Goal: Task Accomplishment & Management: Complete application form

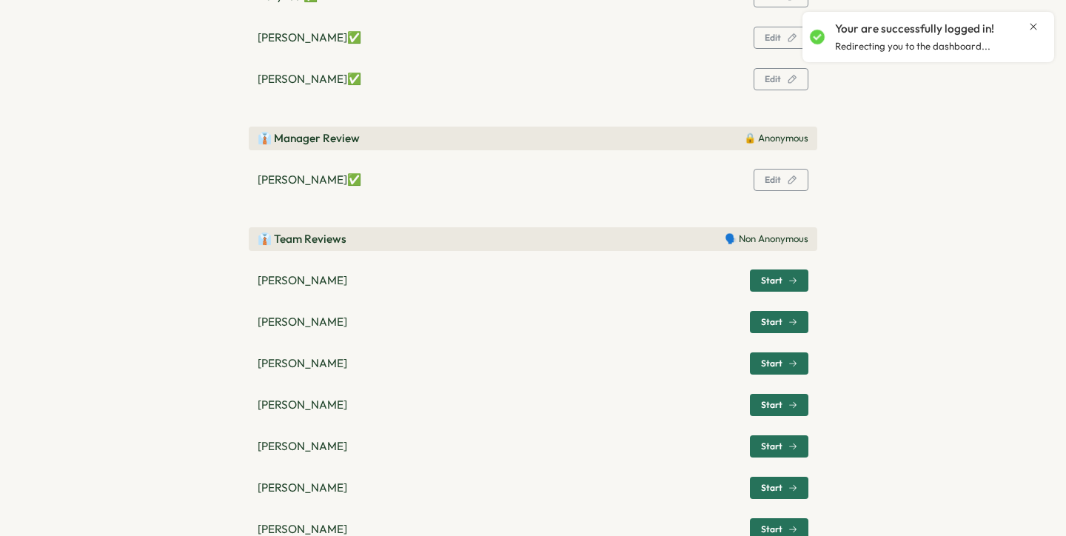
scroll to position [370, 0]
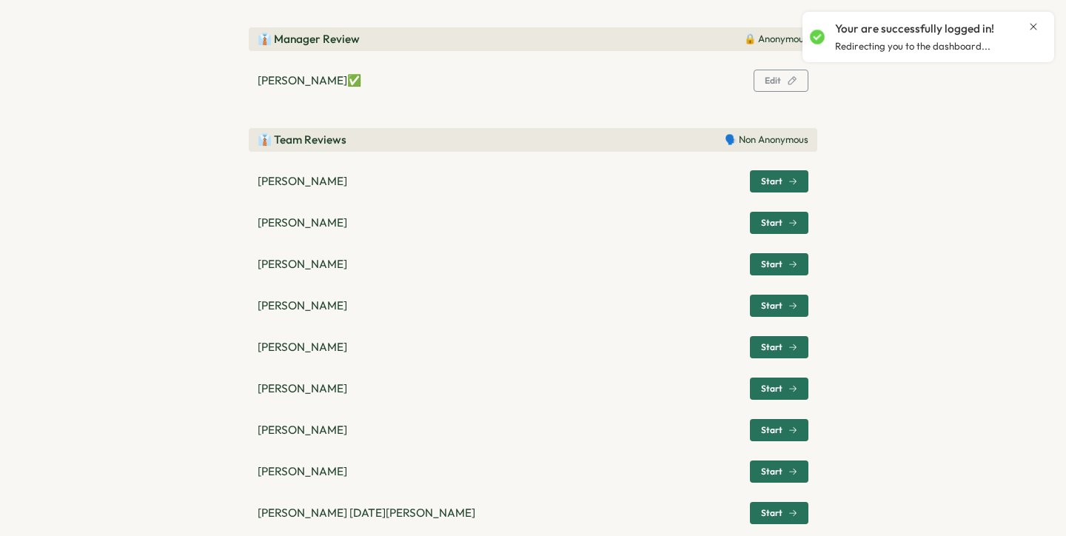
click at [796, 181] on button "Start" at bounding box center [779, 181] width 58 height 22
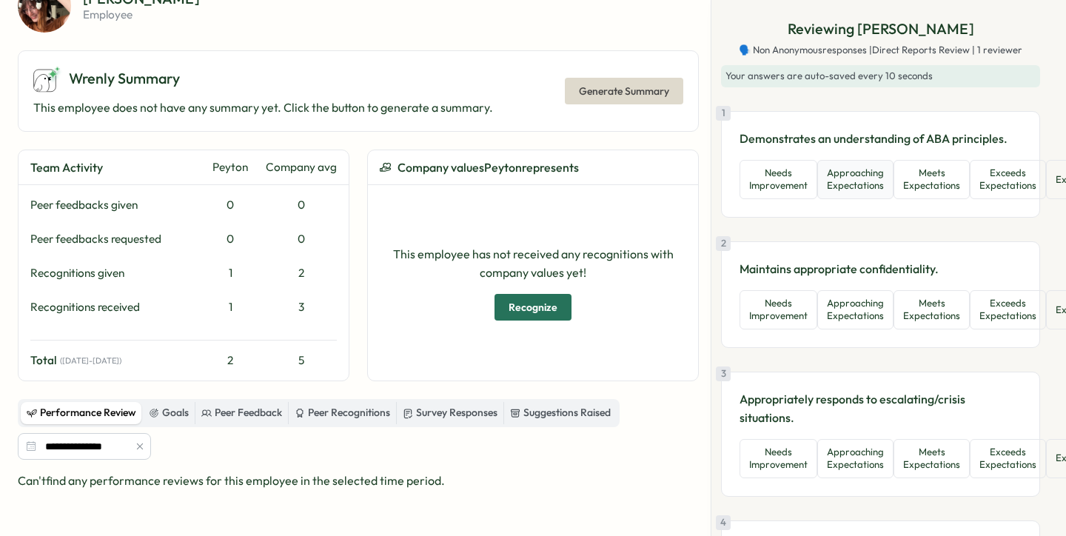
scroll to position [0, 0]
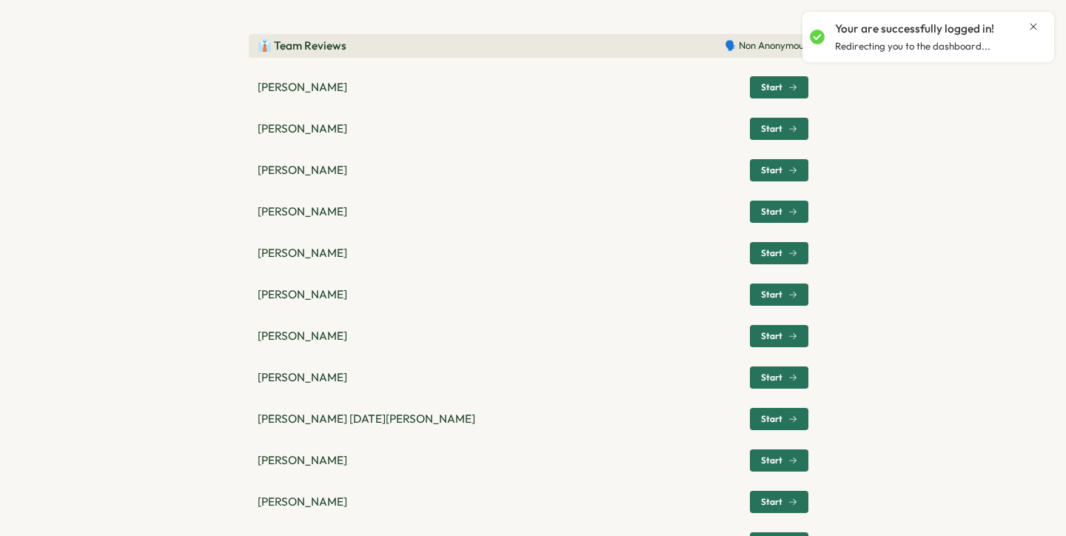
scroll to position [468, 0]
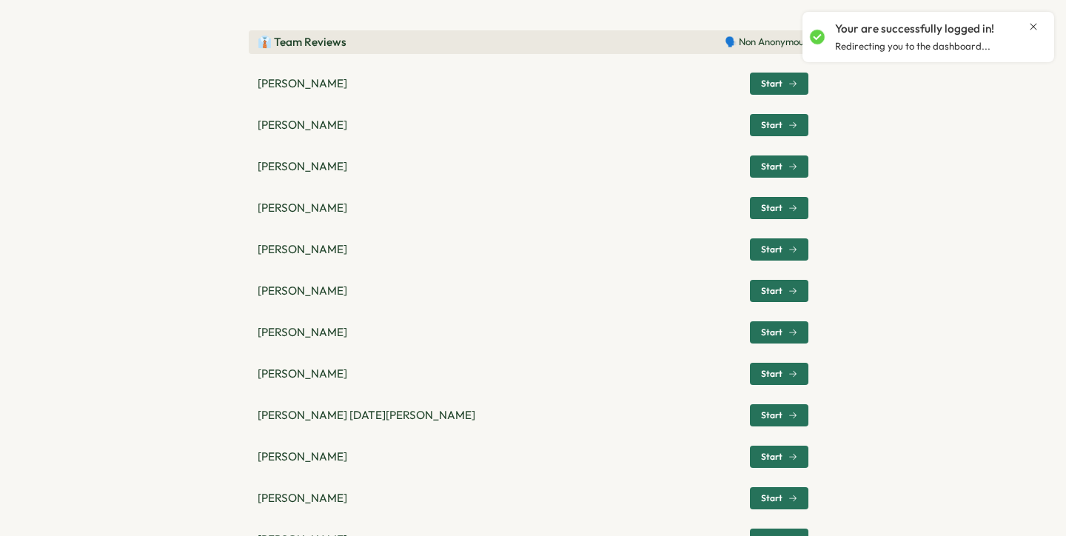
click at [763, 332] on span "Start" at bounding box center [771, 332] width 21 height 9
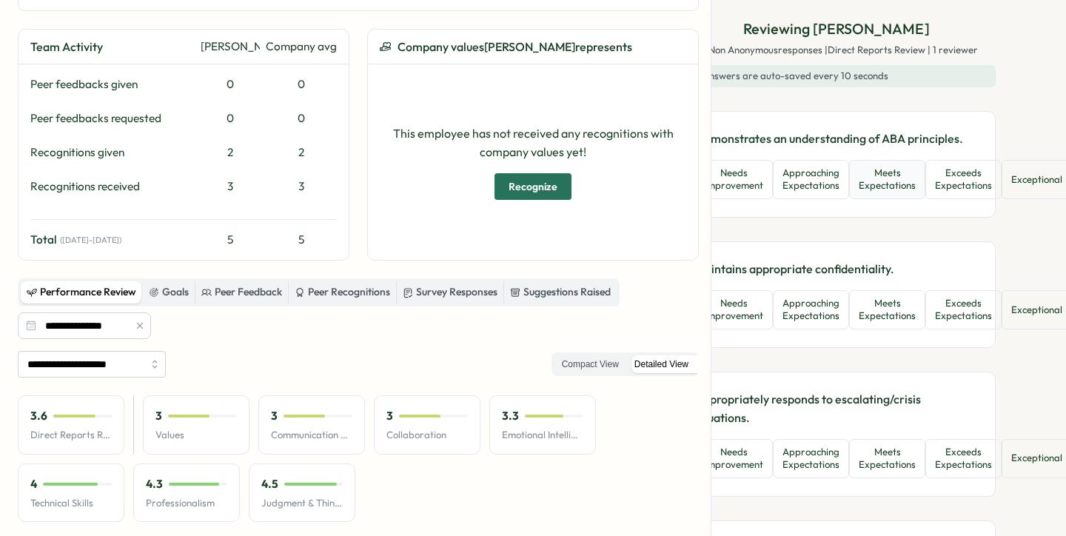
scroll to position [0, 63]
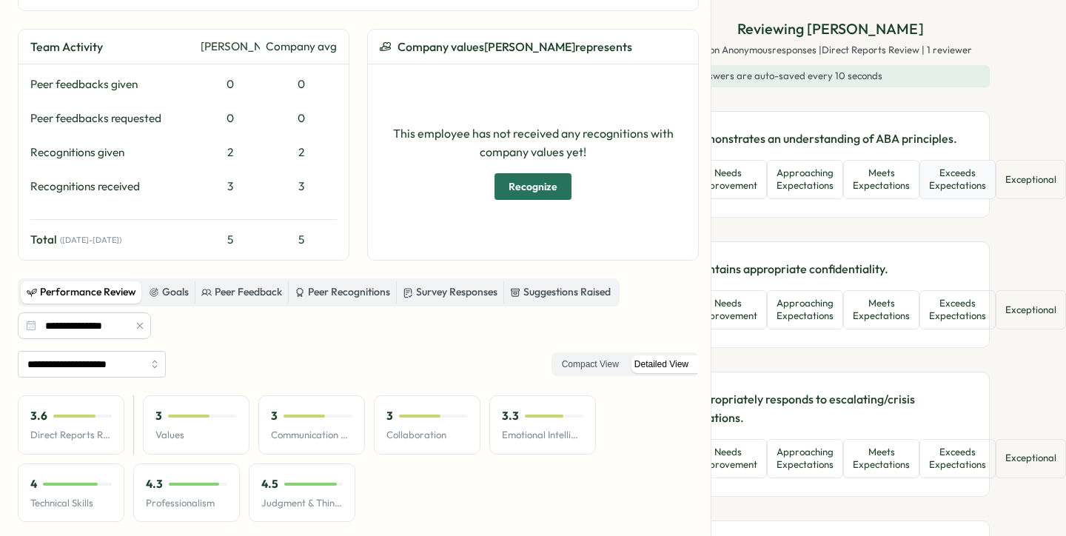
click at [928, 181] on button "Exceeds Expectations" at bounding box center [957, 179] width 76 height 39
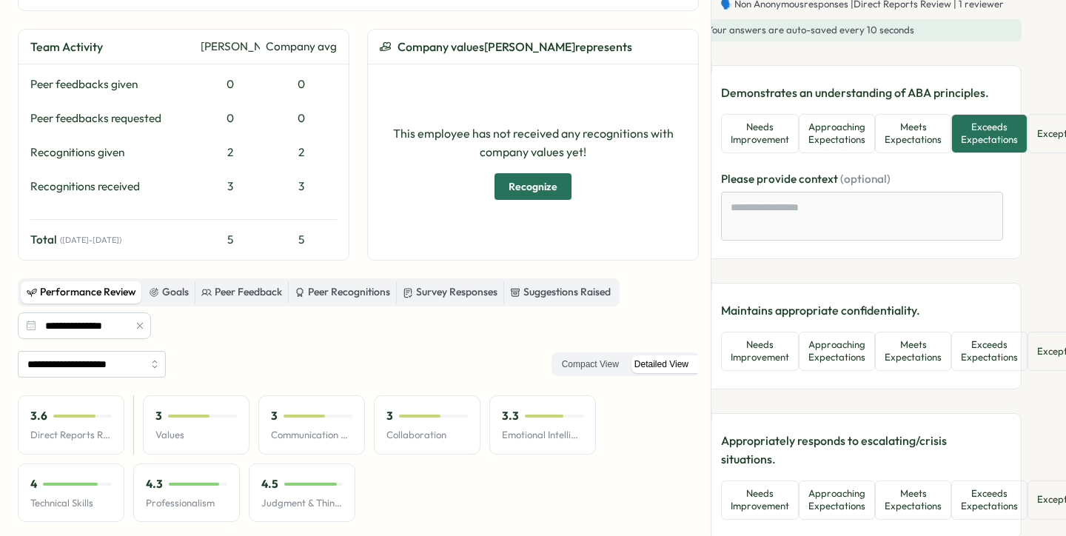
scroll to position [46, 28]
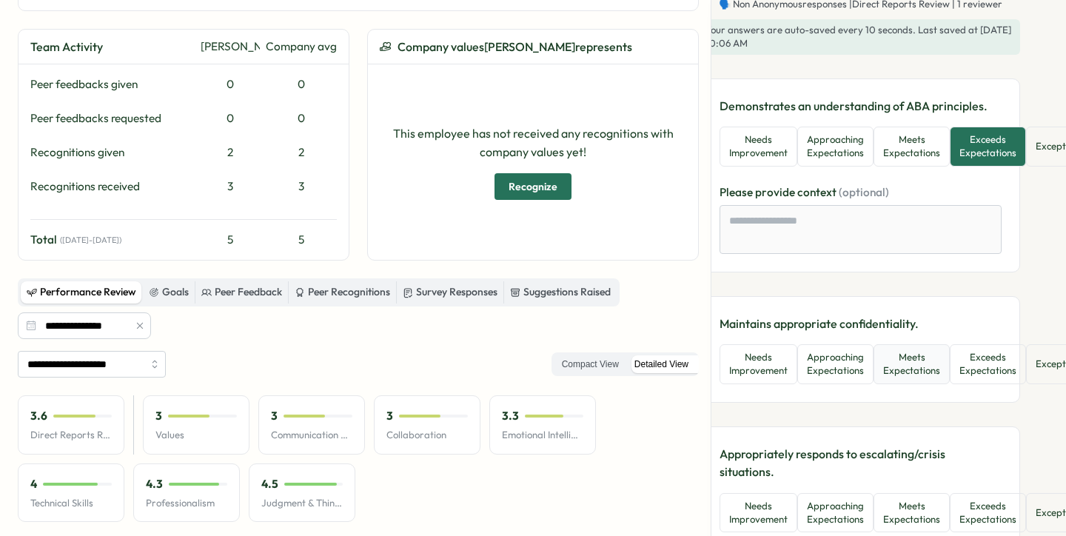
click at [932, 362] on button "Meets Expectations" at bounding box center [912, 363] width 76 height 39
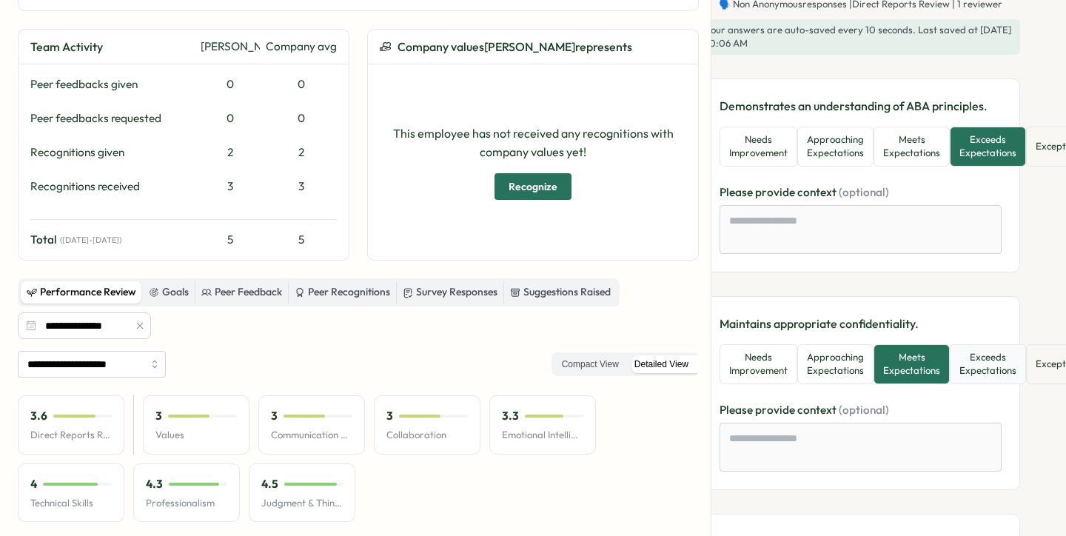
click at [961, 366] on button "Exceeds Expectations" at bounding box center [988, 363] width 76 height 39
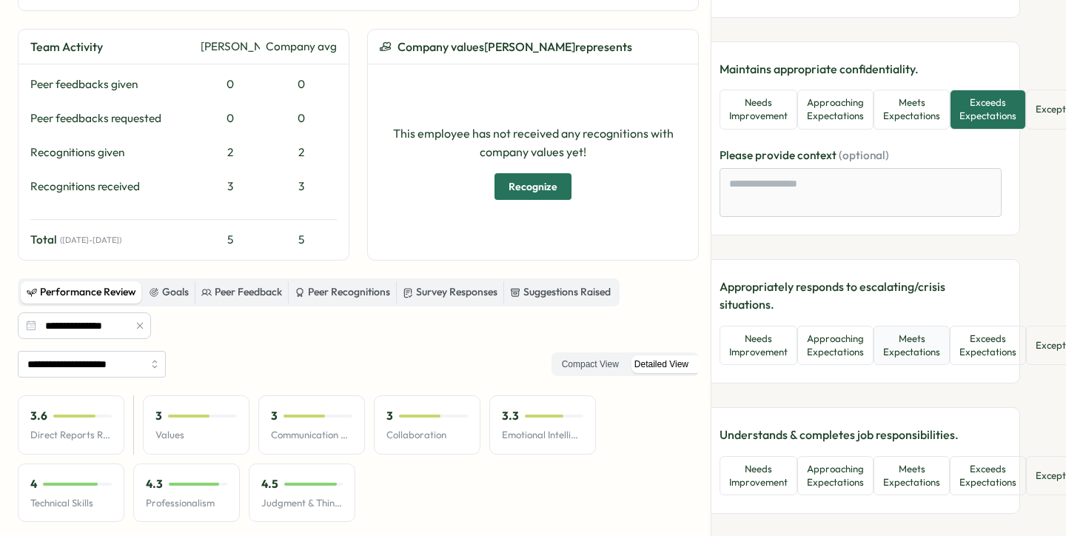
scroll to position [304, 28]
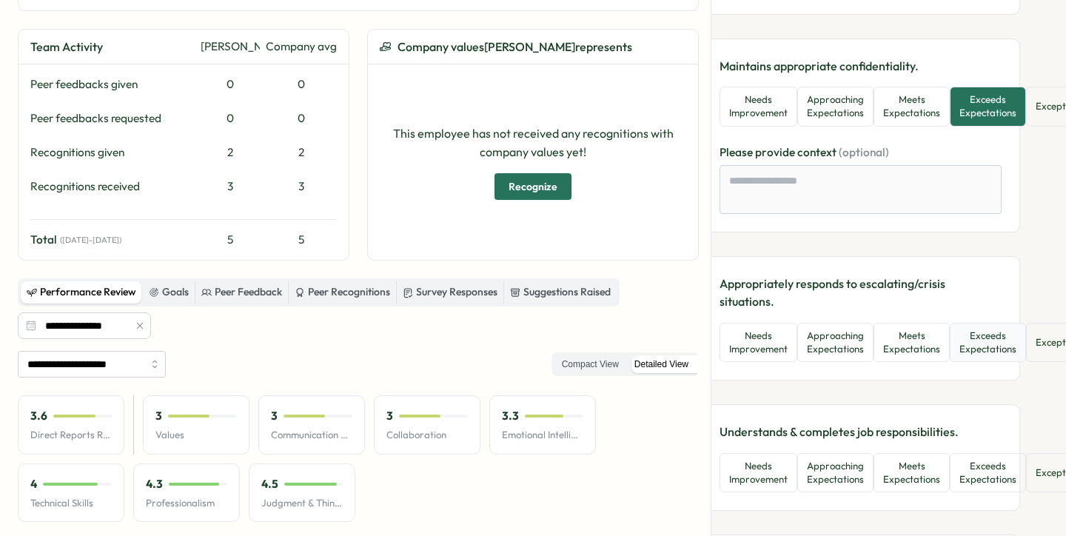
click at [965, 358] on button "Exceeds Expectations" at bounding box center [988, 342] width 76 height 39
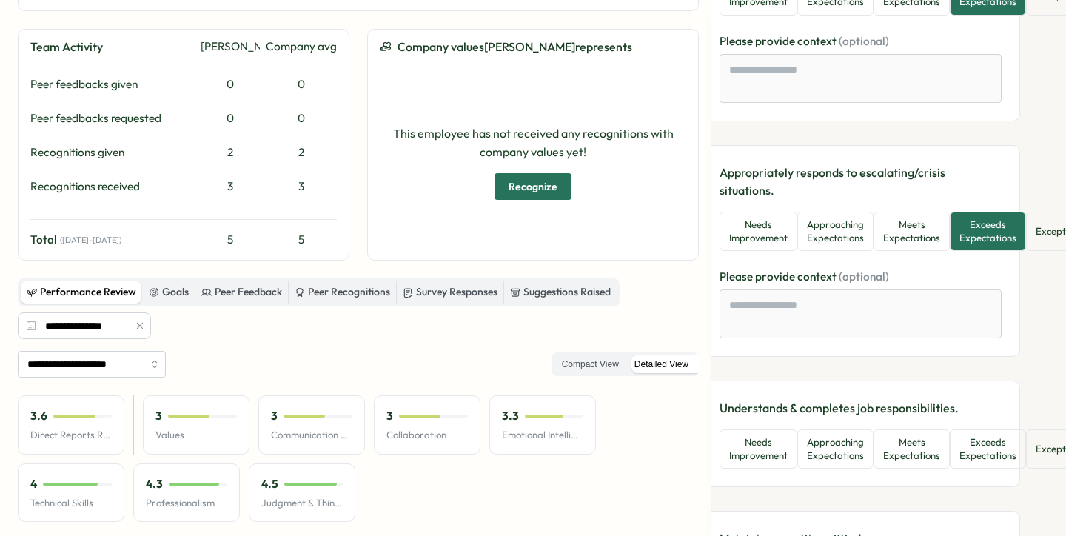
scroll to position [507, 28]
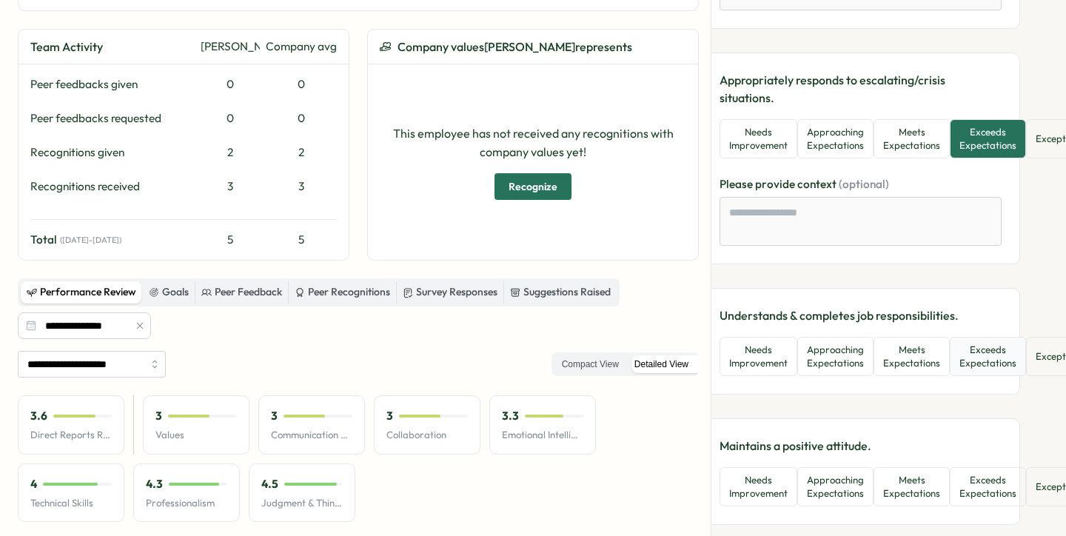
click at [973, 364] on button "Exceeds Expectations" at bounding box center [988, 356] width 76 height 39
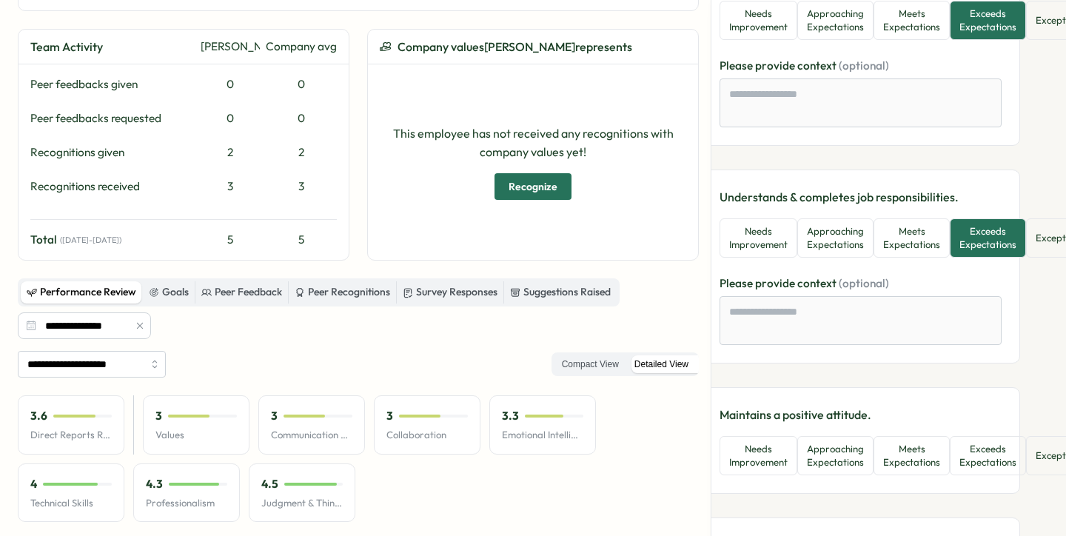
scroll to position [686, 28]
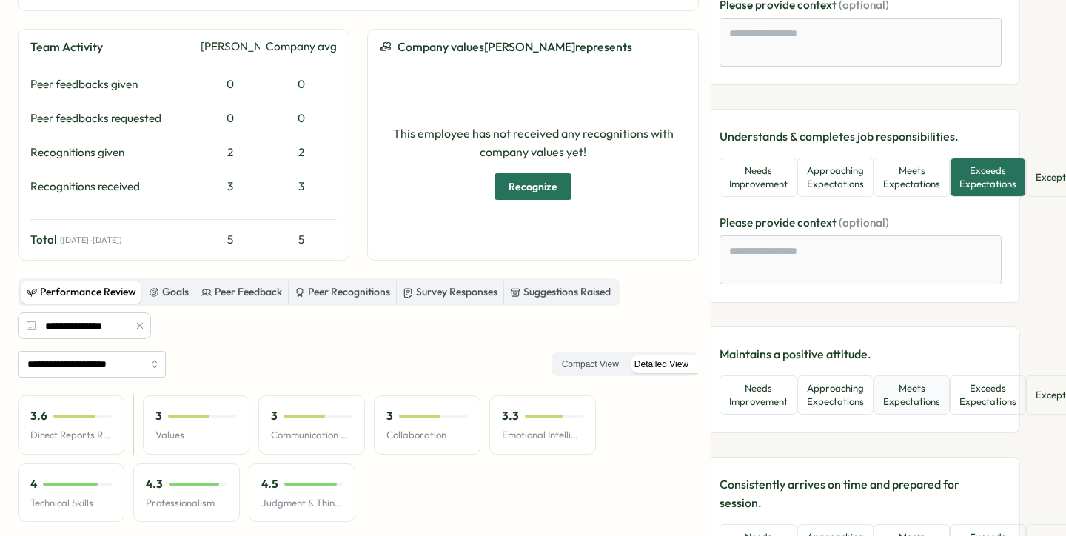
click at [933, 411] on button "Meets Expectations" at bounding box center [912, 394] width 76 height 39
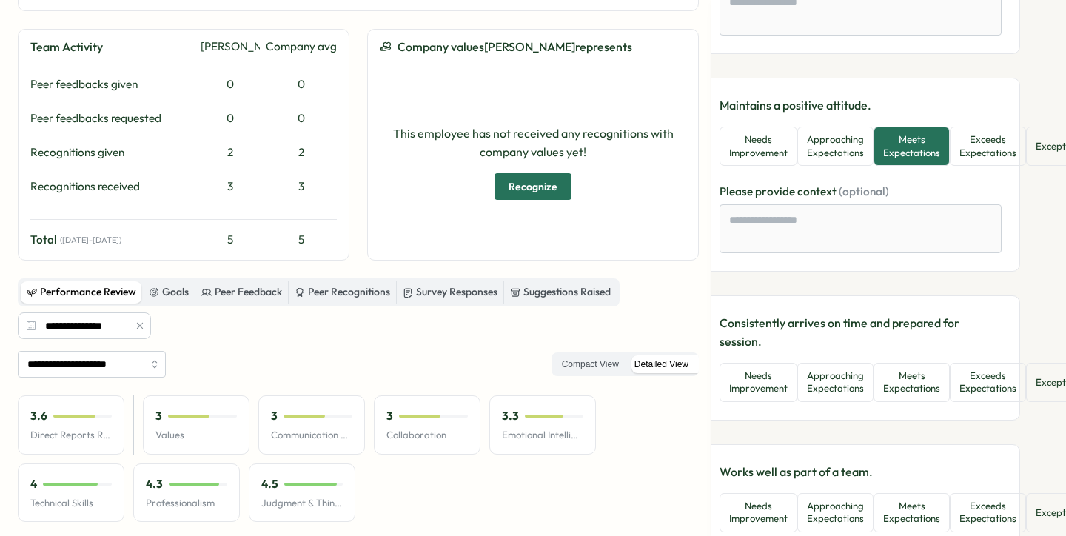
scroll to position [936, 28]
click at [983, 390] on button "Exceeds Expectations" at bounding box center [988, 381] width 76 height 39
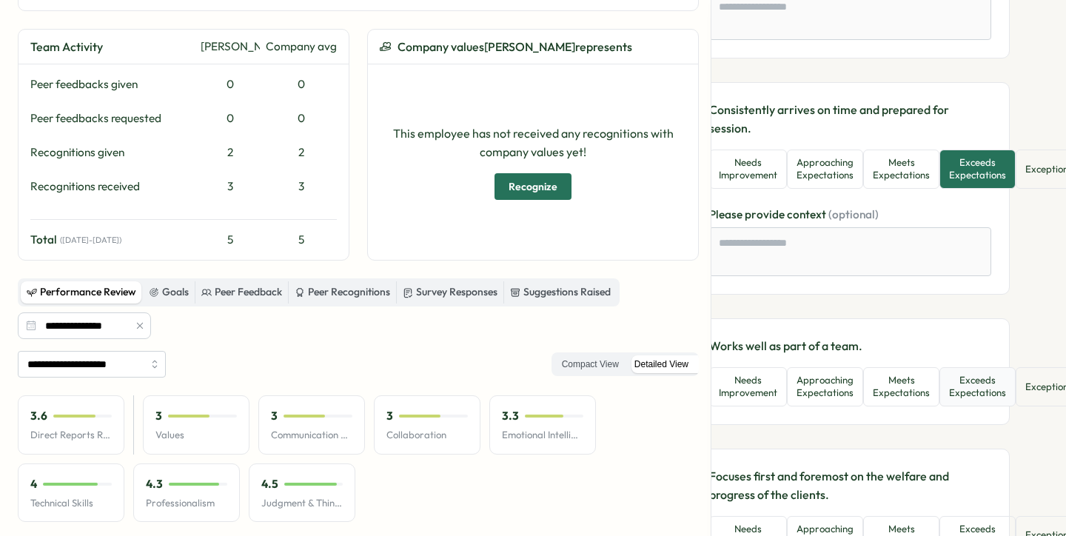
scroll to position [1148, 45]
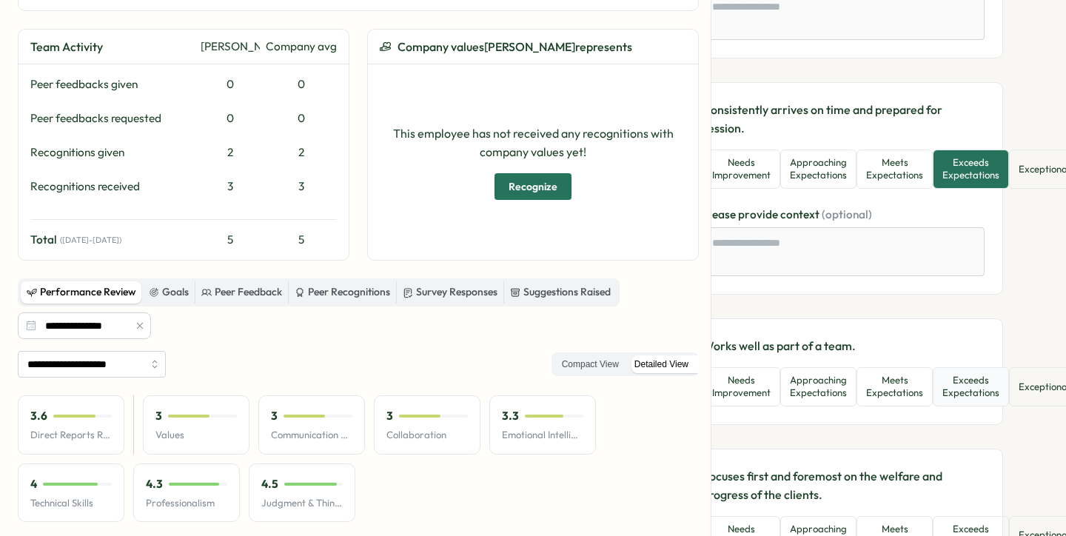
click at [981, 398] on button "Exceeds Expectations" at bounding box center [971, 386] width 76 height 39
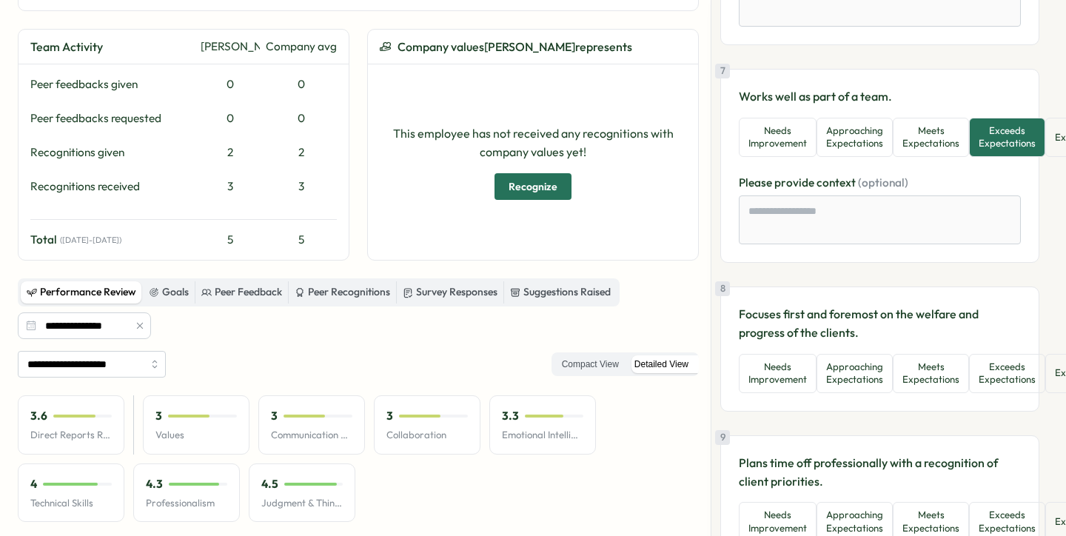
scroll to position [1436, 9]
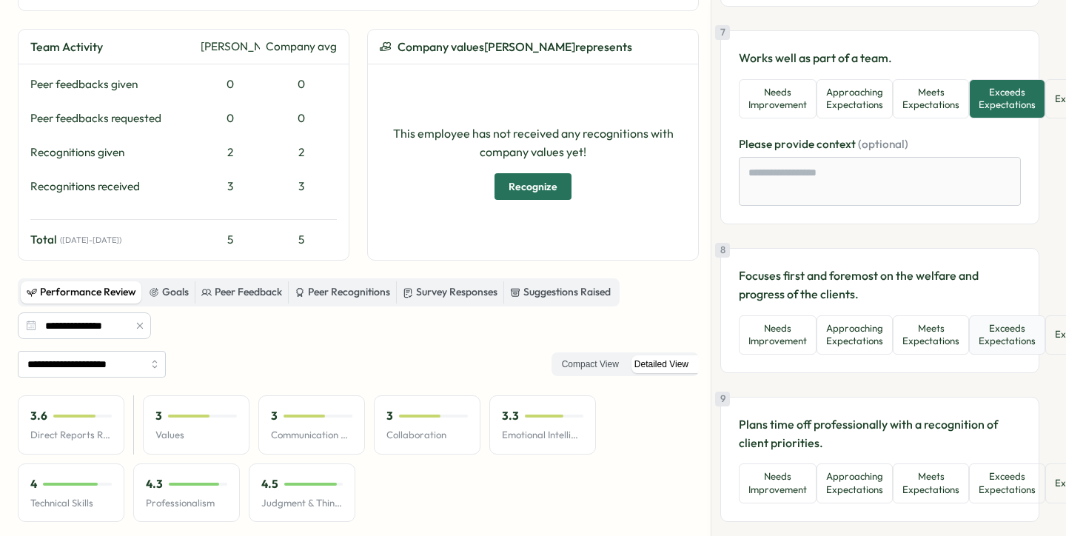
click at [989, 351] on button "Exceeds Expectations" at bounding box center [1007, 334] width 76 height 39
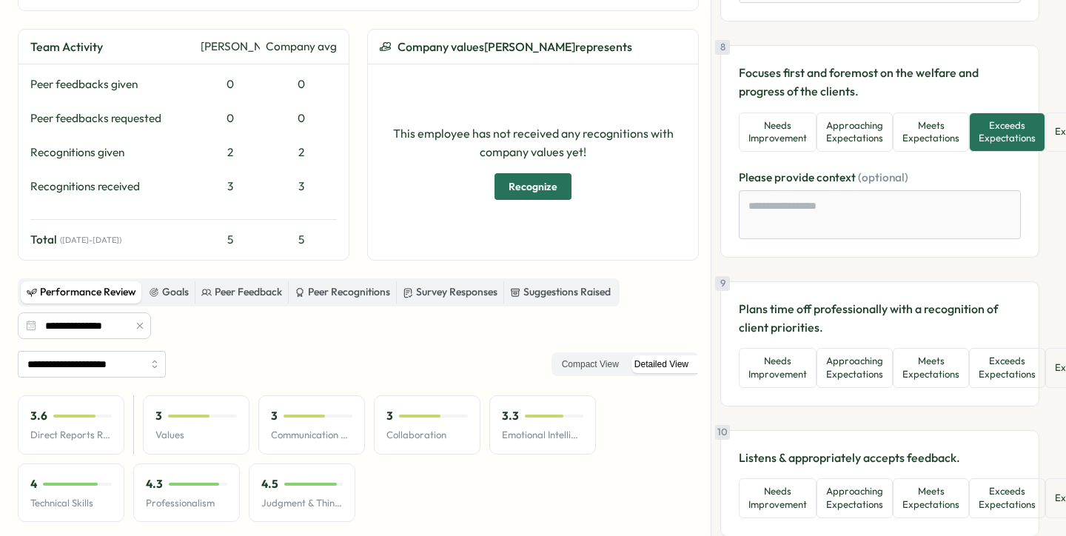
scroll to position [1640, 9]
drag, startPoint x: 914, startPoint y: 385, endPoint x: 899, endPoint y: 386, distance: 14.9
click at [899, 386] on button "Meets Expectations" at bounding box center [931, 366] width 76 height 39
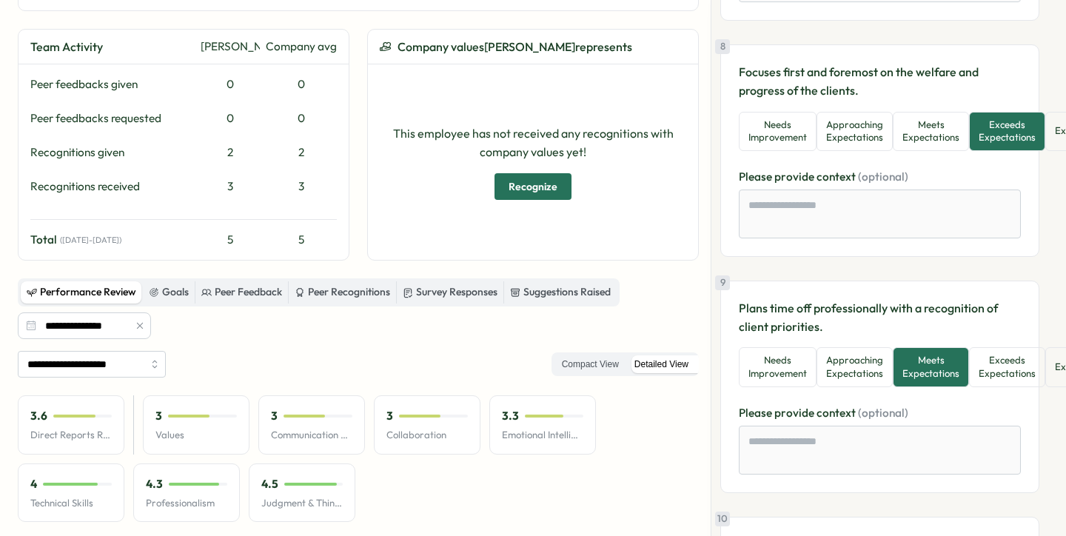
scroll to position [1655, 9]
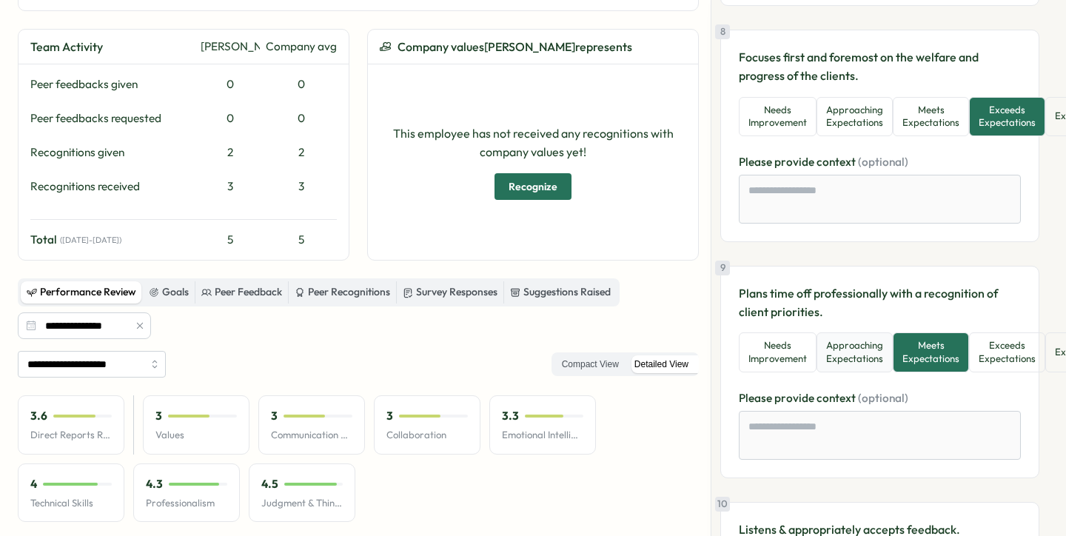
click at [877, 361] on button "Approaching Expectations" at bounding box center [855, 351] width 76 height 39
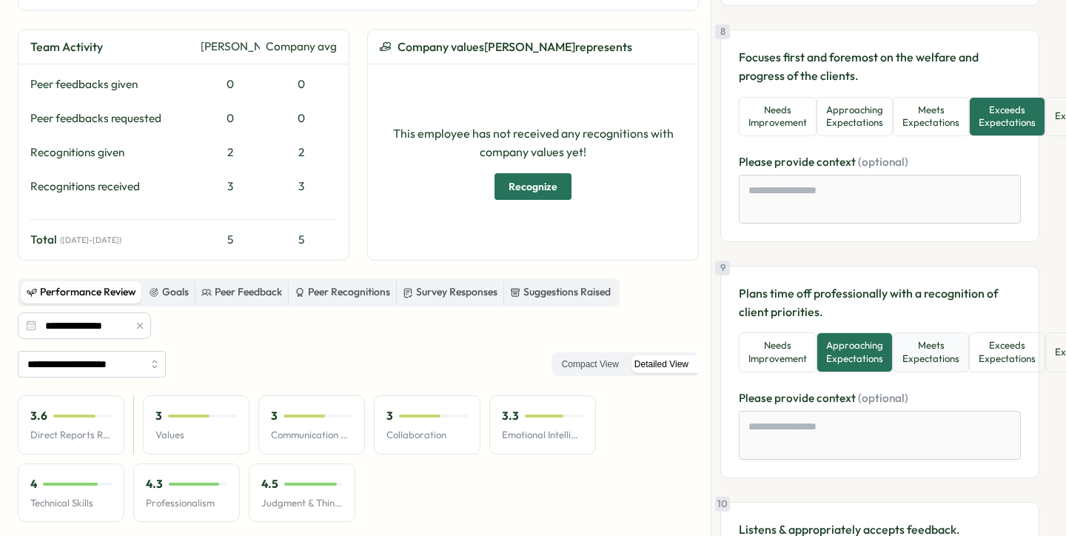
click at [902, 361] on button "Meets Expectations" at bounding box center [931, 351] width 76 height 39
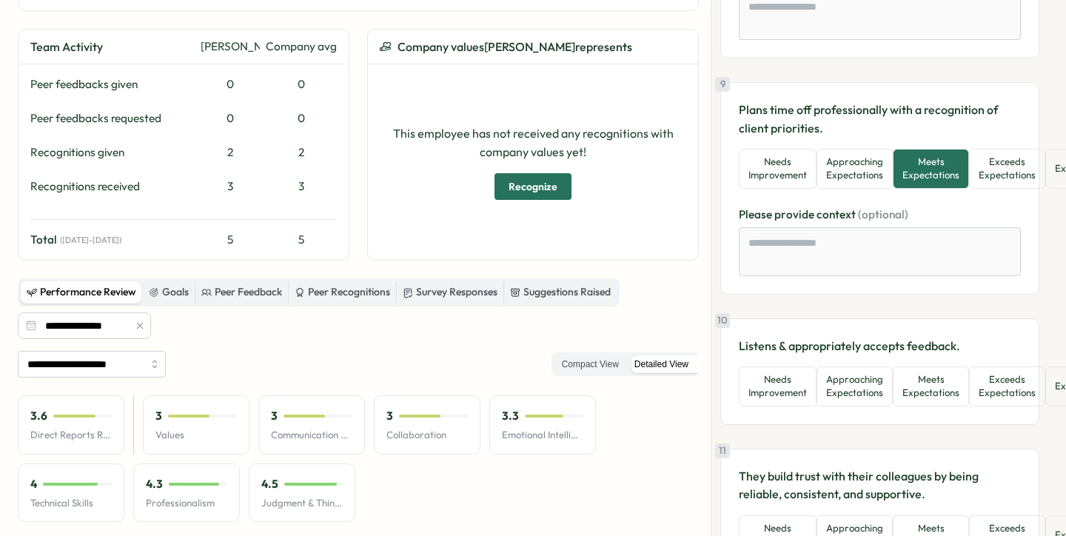
scroll to position [1867, 9]
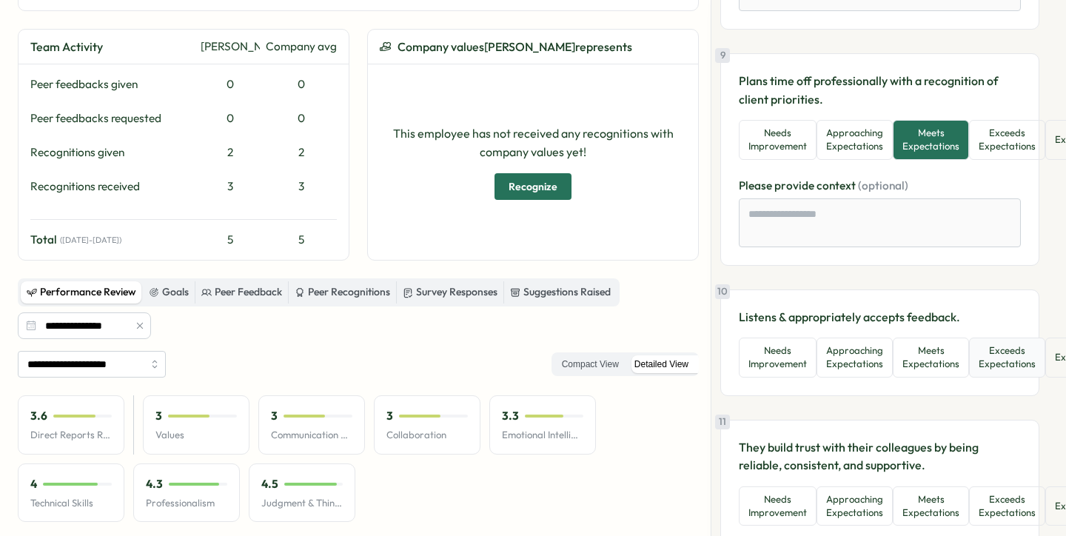
click at [992, 361] on button "Exceeds Expectations" at bounding box center [1007, 357] width 76 height 39
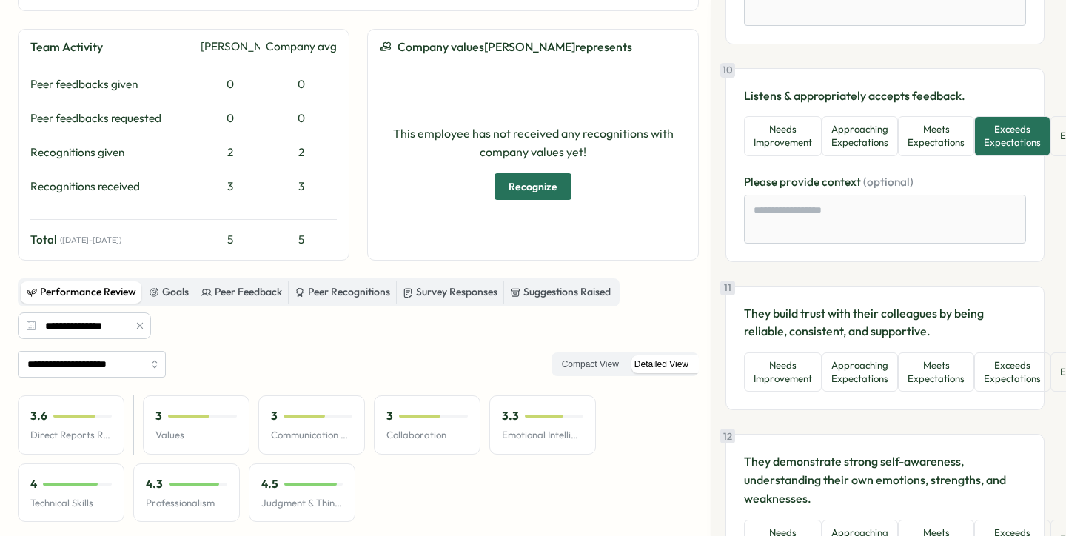
scroll to position [2088, 0]
click at [994, 389] on button "Exceeds Expectations" at bounding box center [1016, 371] width 76 height 39
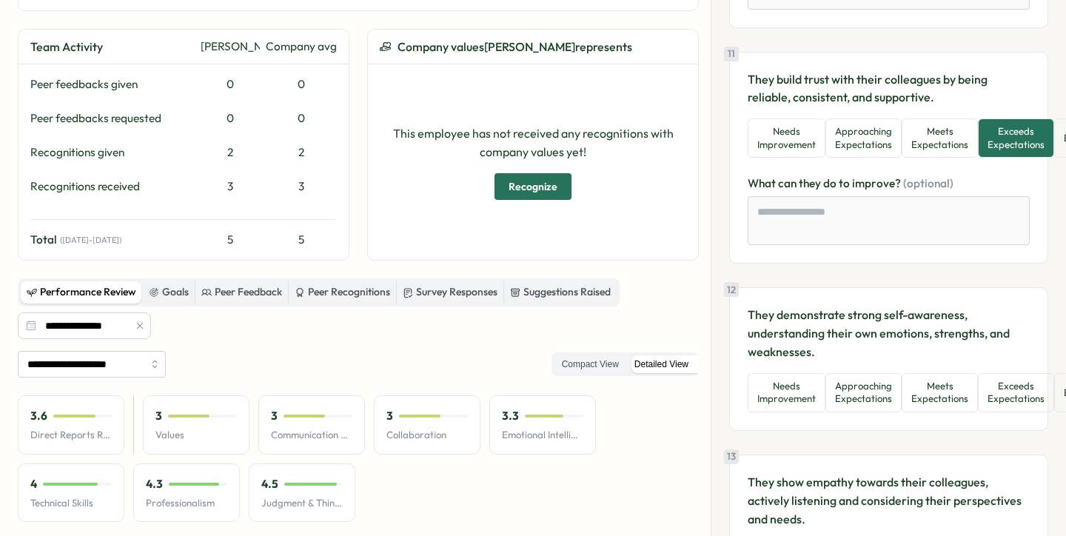
scroll to position [2332, 0]
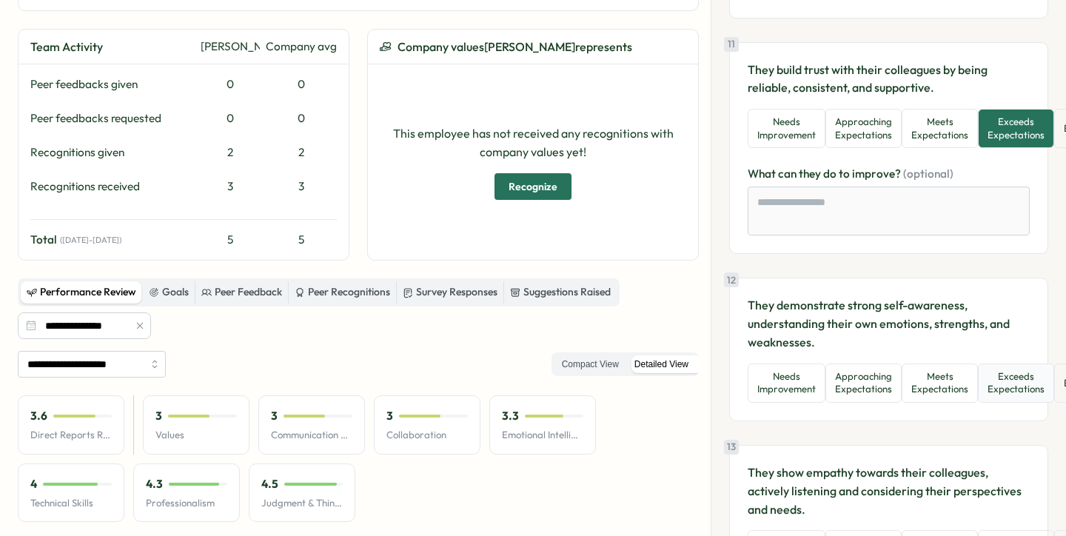
click at [996, 394] on button "Exceeds Expectations" at bounding box center [1016, 382] width 76 height 39
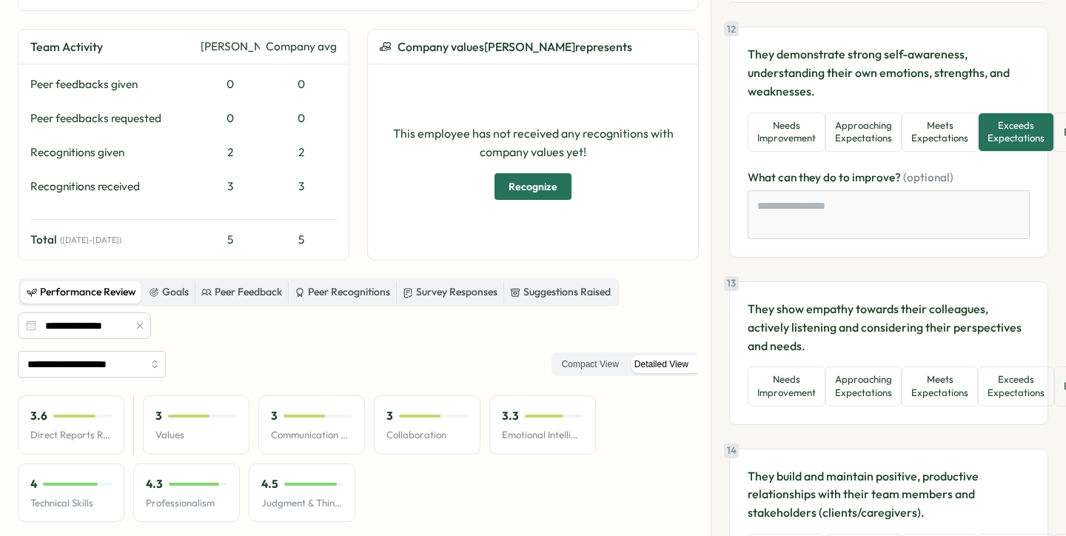
scroll to position [2584, 0]
click at [994, 393] on button "Exceeds Expectations" at bounding box center [1016, 385] width 76 height 39
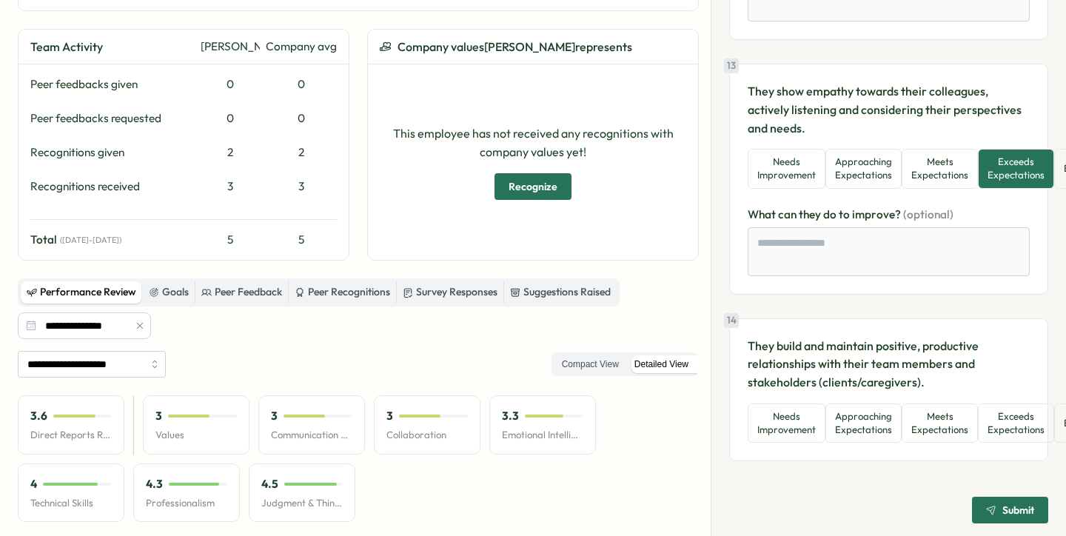
scroll to position [2813, 0]
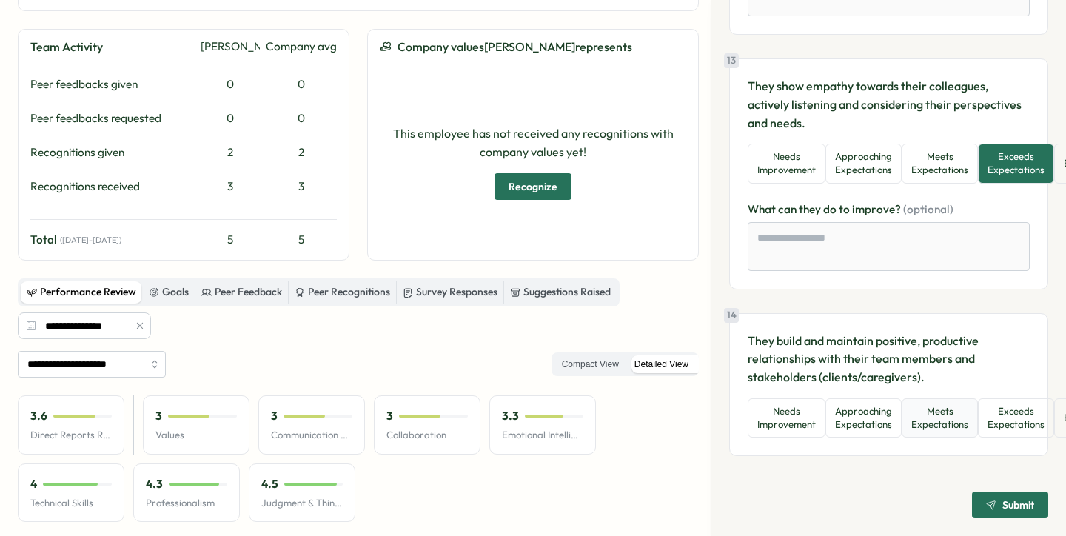
click at [967, 418] on button "Meets Expectations" at bounding box center [940, 417] width 76 height 39
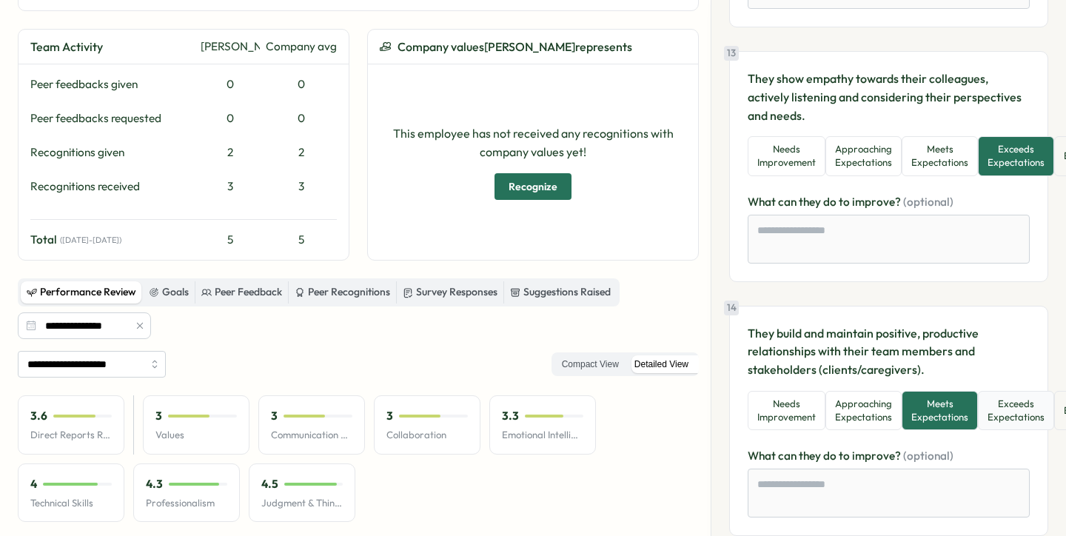
click at [1003, 426] on button "Exceeds Expectations" at bounding box center [1016, 410] width 76 height 39
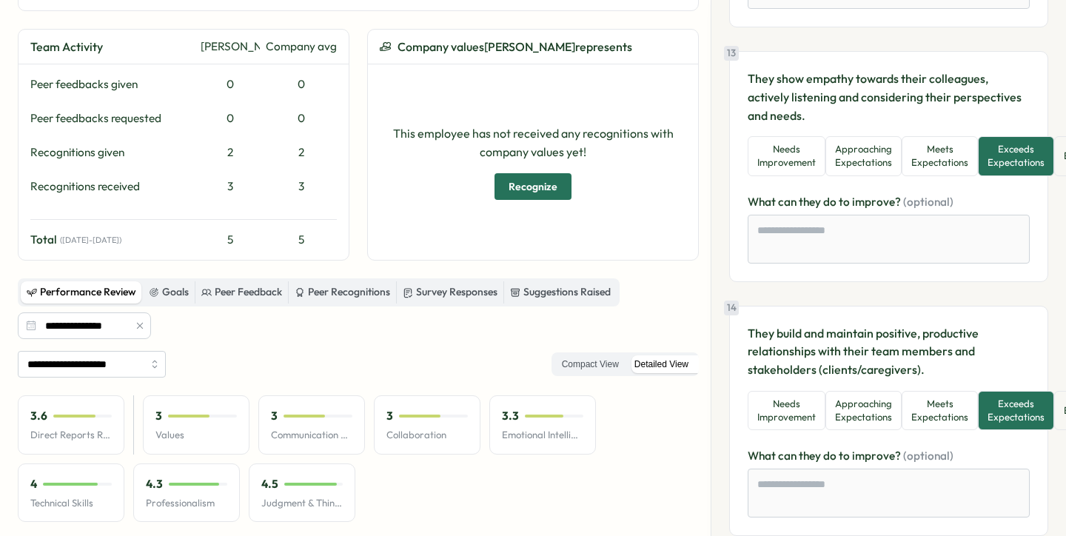
scroll to position [2900, 0]
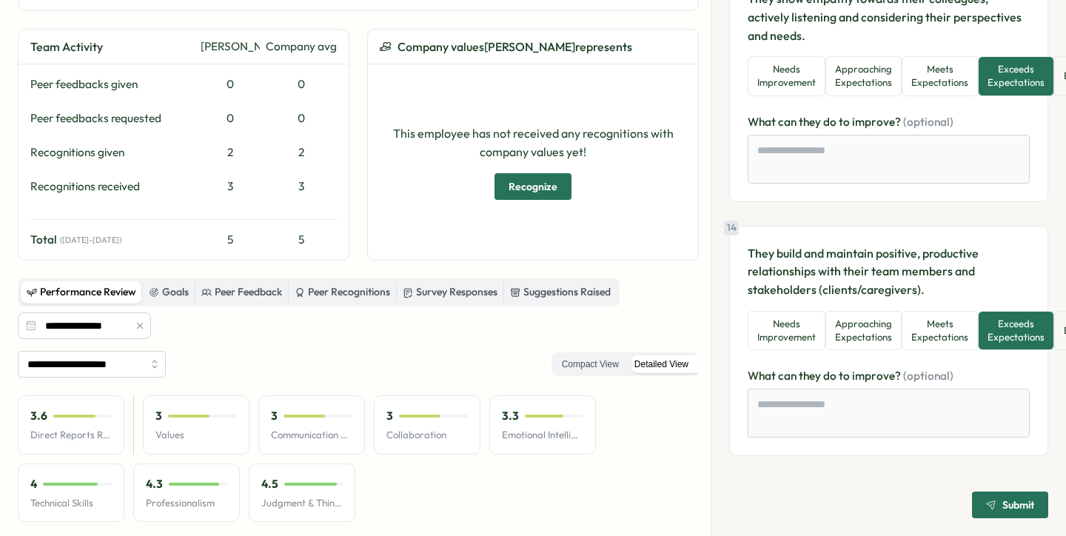
click at [1007, 500] on span "Submit" at bounding box center [1018, 505] width 32 height 10
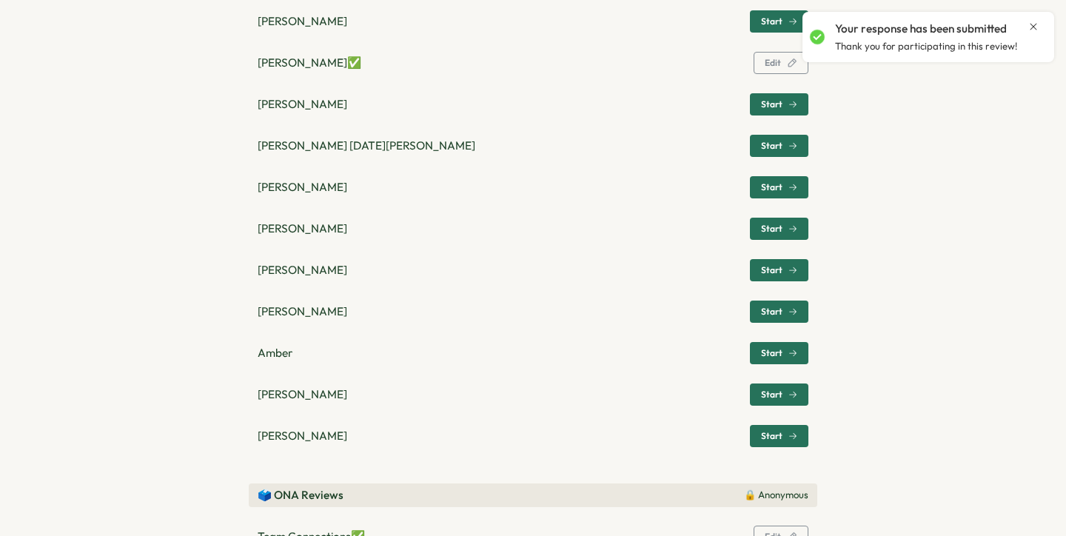
scroll to position [791, 0]
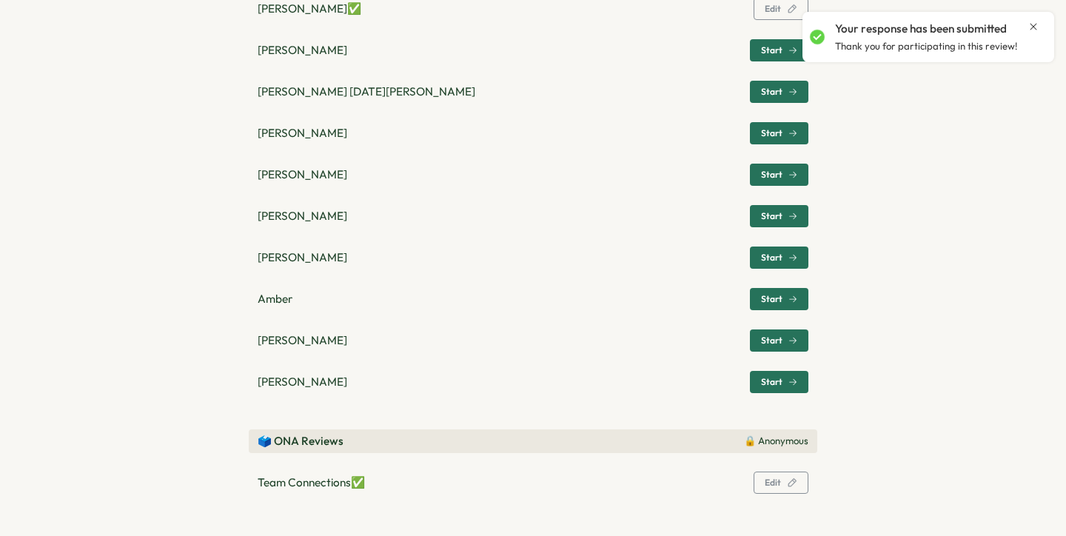
click at [765, 480] on span "Edit" at bounding box center [773, 482] width 16 height 9
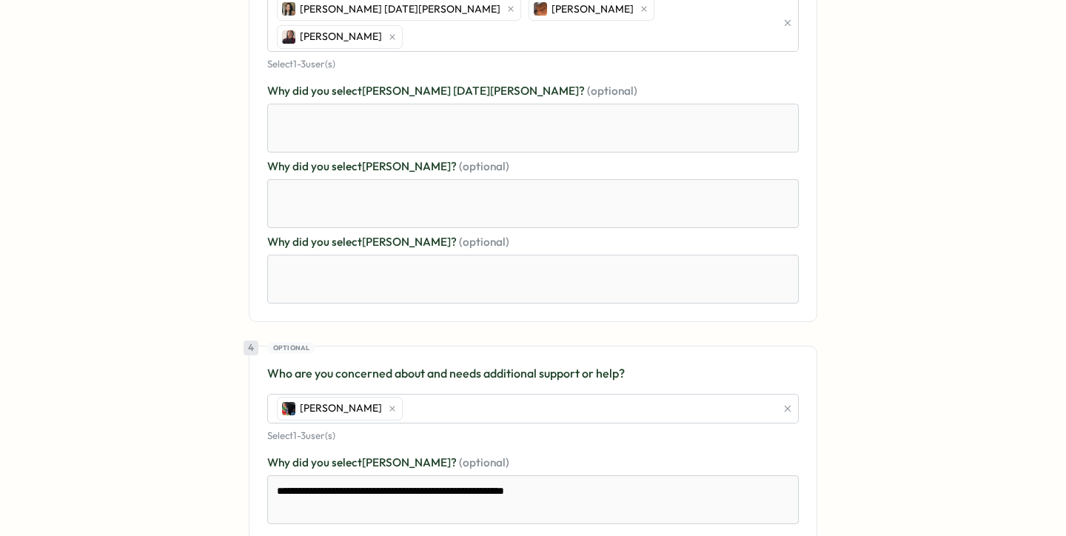
scroll to position [1013, 0]
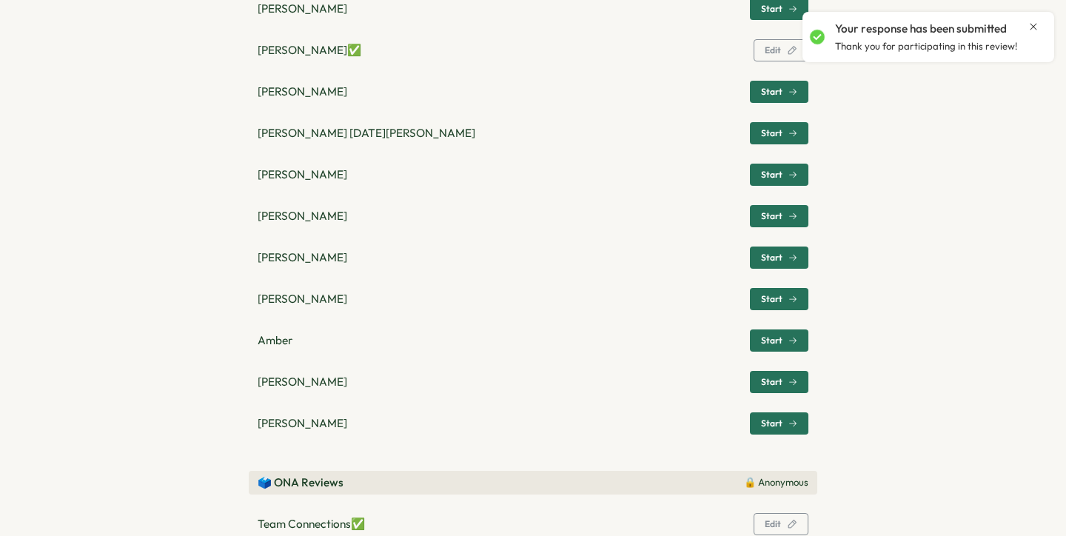
scroll to position [744, 0]
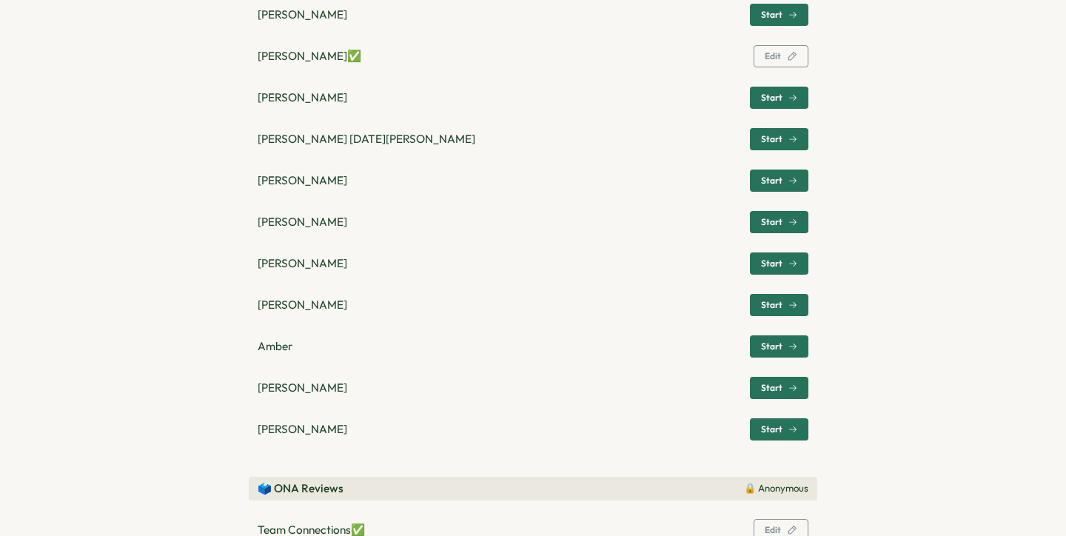
click at [783, 425] on span "Start" at bounding box center [779, 429] width 36 height 21
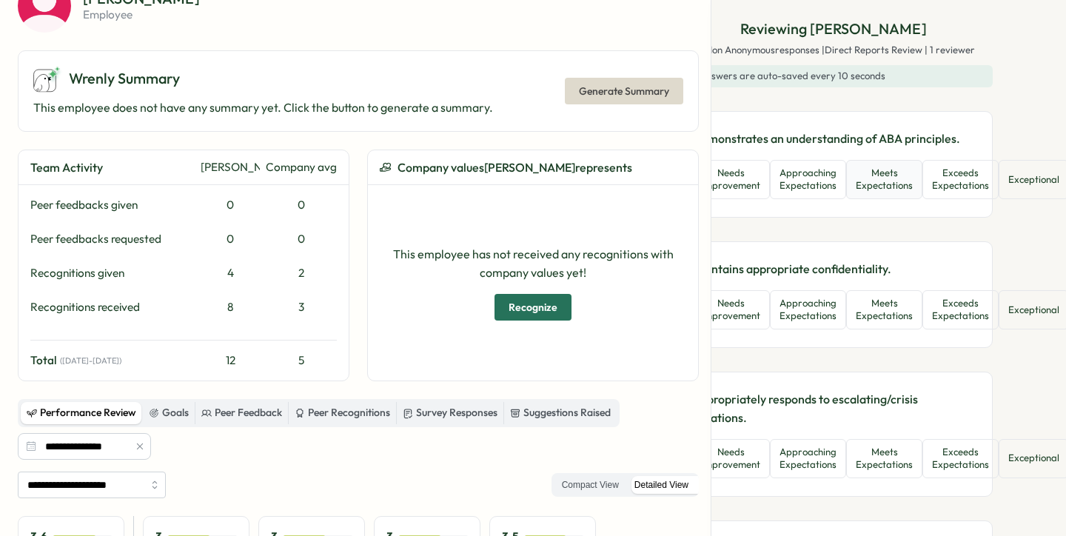
scroll to position [0, 63]
click at [979, 192] on button "Exceeds Expectations" at bounding box center [957, 179] width 76 height 39
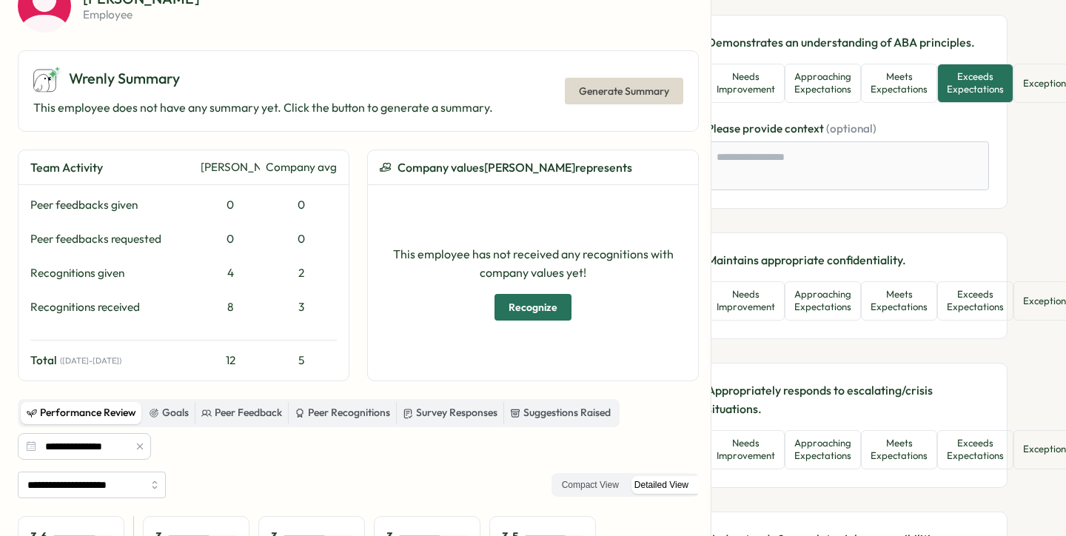
scroll to position [96, 50]
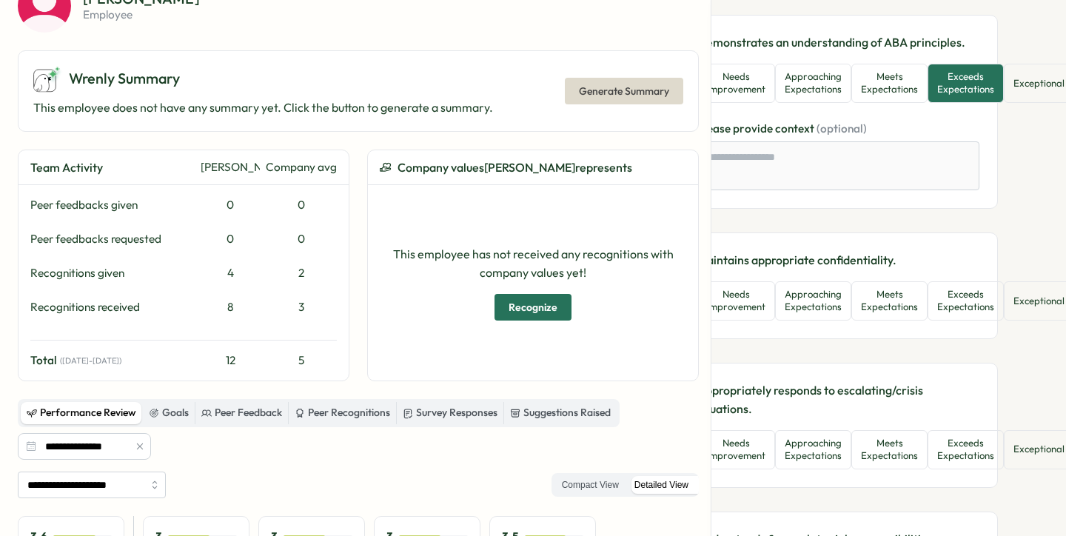
click at [984, 293] on button "Exceeds Expectations" at bounding box center [966, 300] width 76 height 39
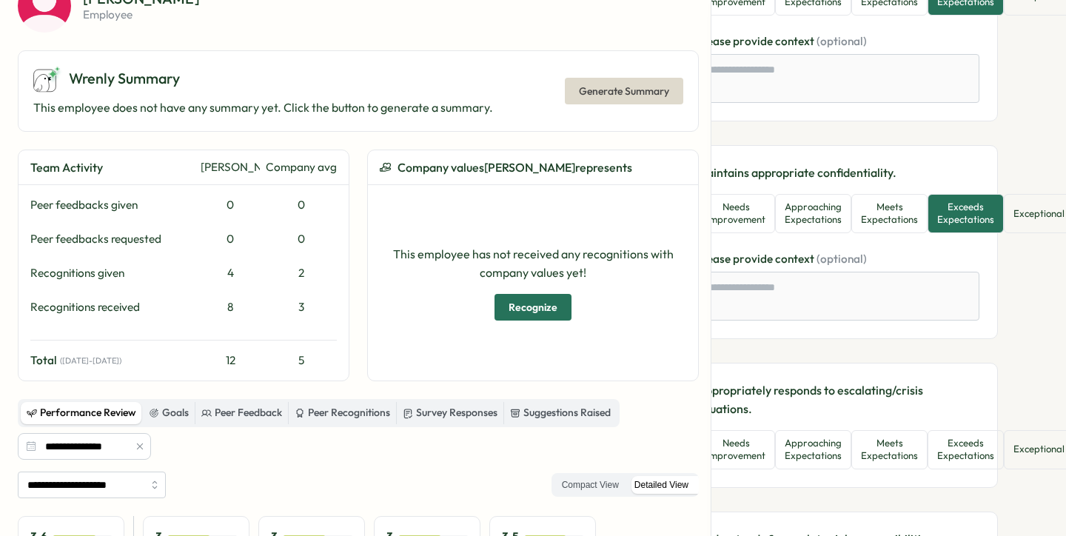
scroll to position [184, 19]
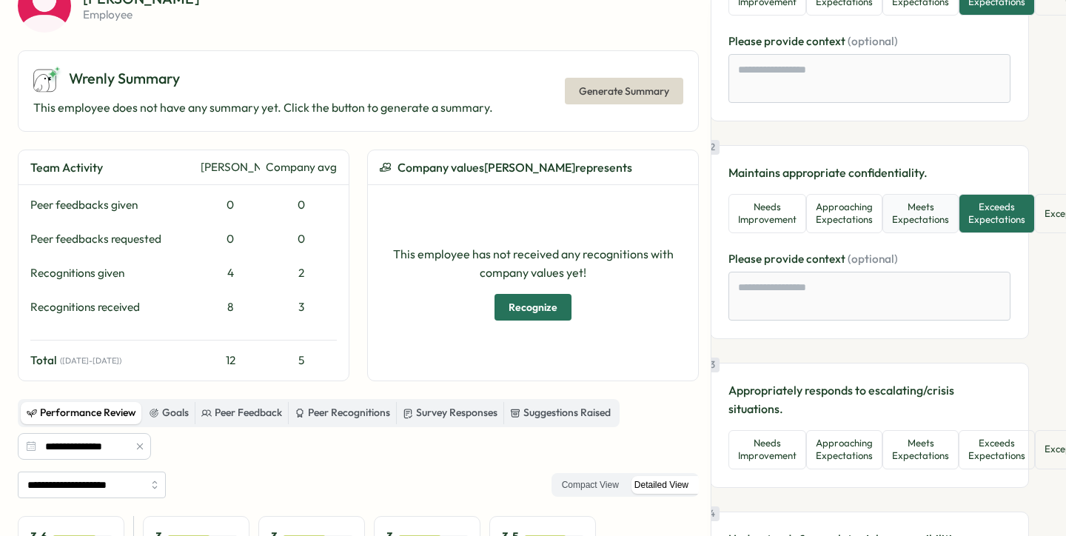
click at [919, 212] on button "Meets Expectations" at bounding box center [920, 213] width 76 height 39
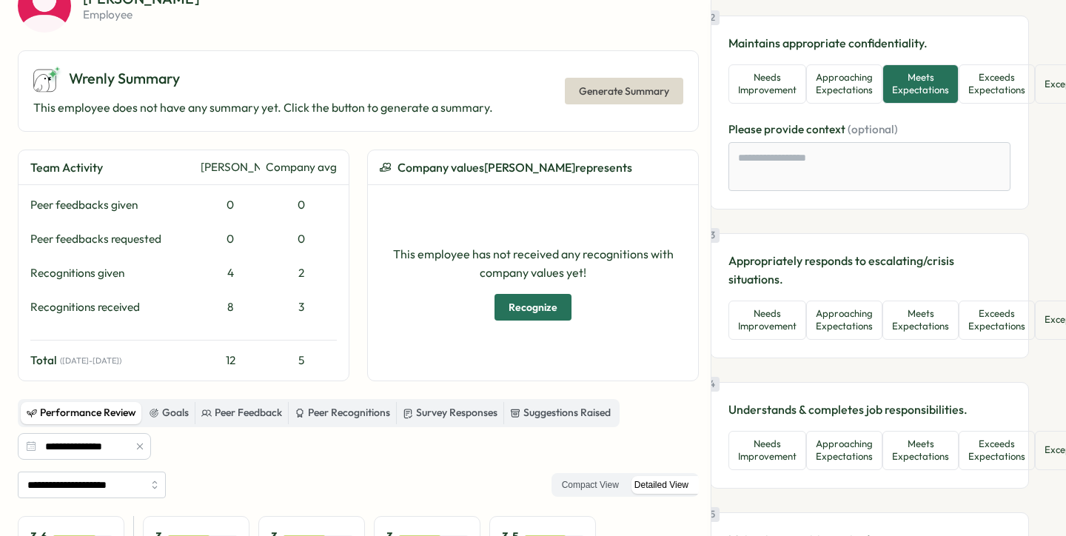
scroll to position [317, 19]
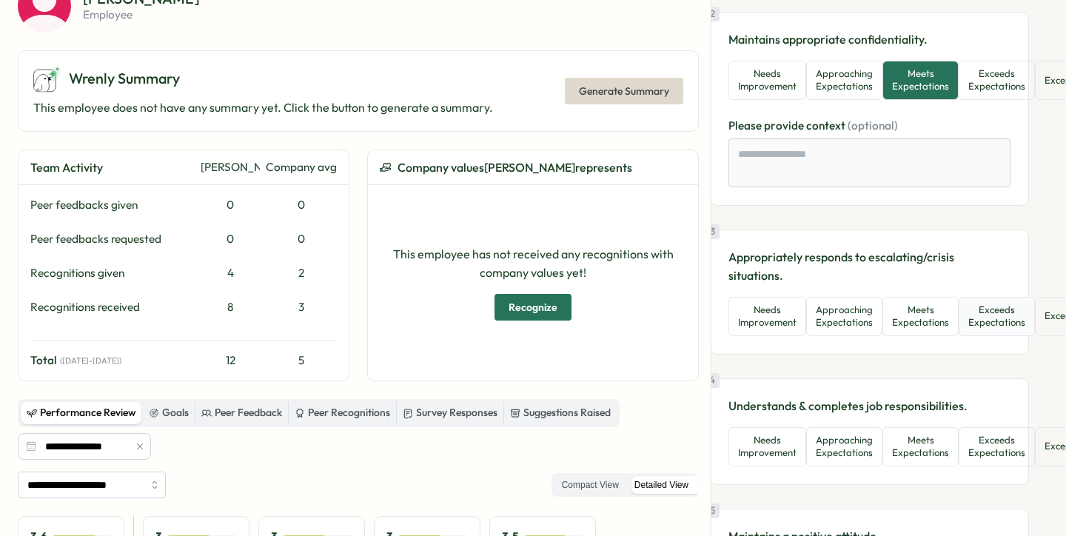
click at [981, 326] on button "Exceeds Expectations" at bounding box center [997, 316] width 76 height 39
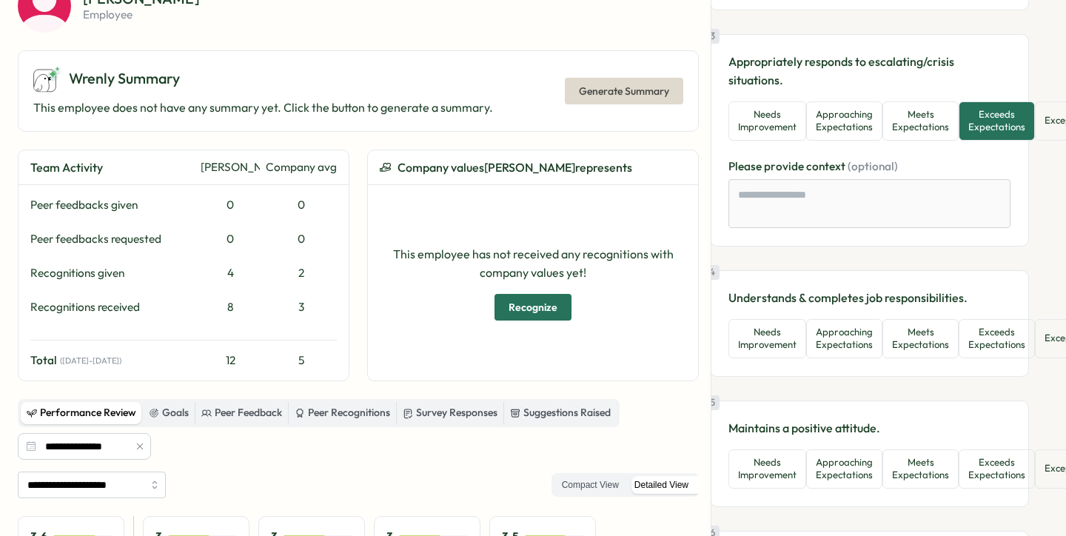
scroll to position [521, 19]
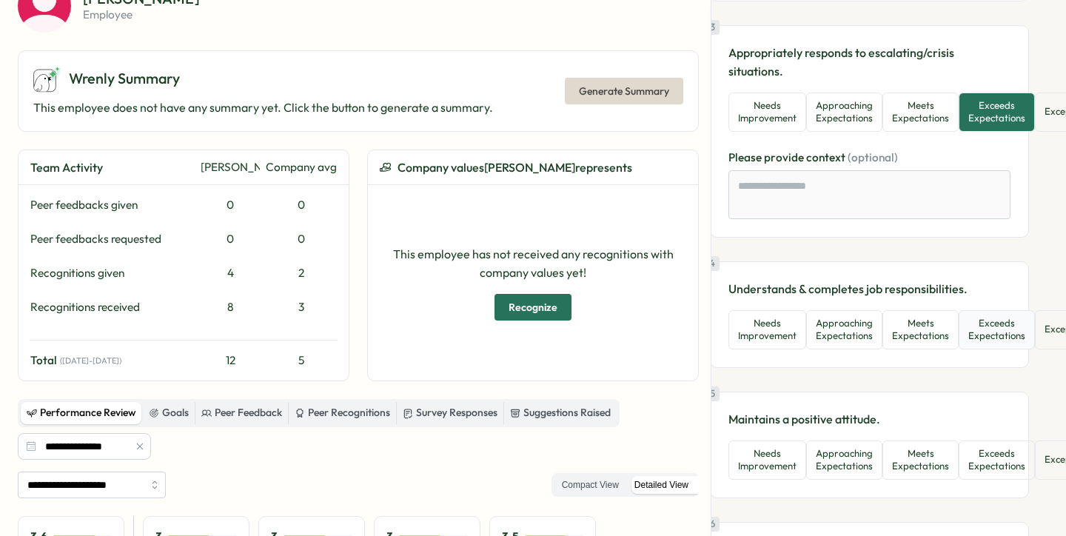
click at [988, 336] on button "Exceeds Expectations" at bounding box center [997, 329] width 76 height 39
type textarea "*"
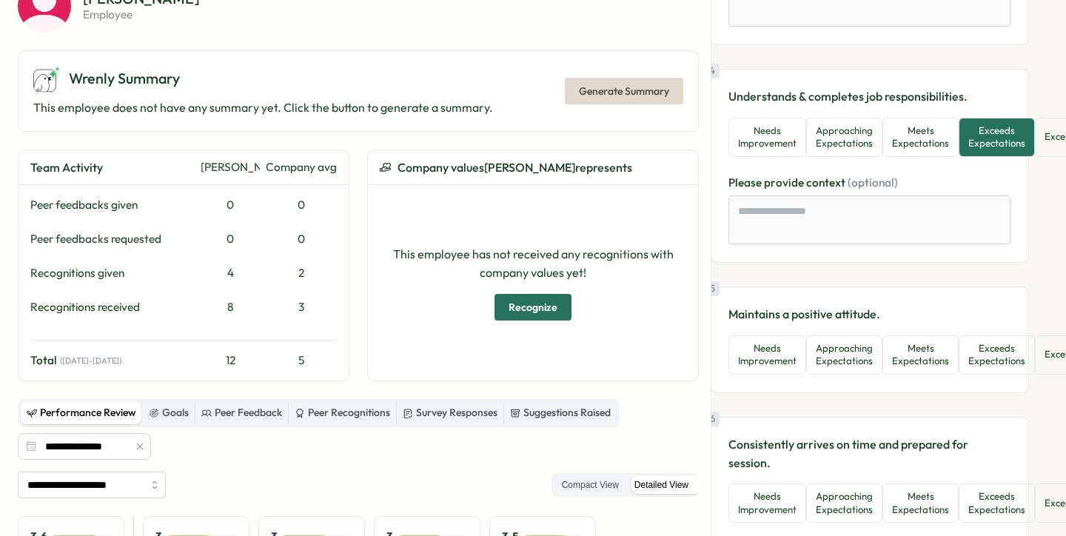
scroll to position [0, 0]
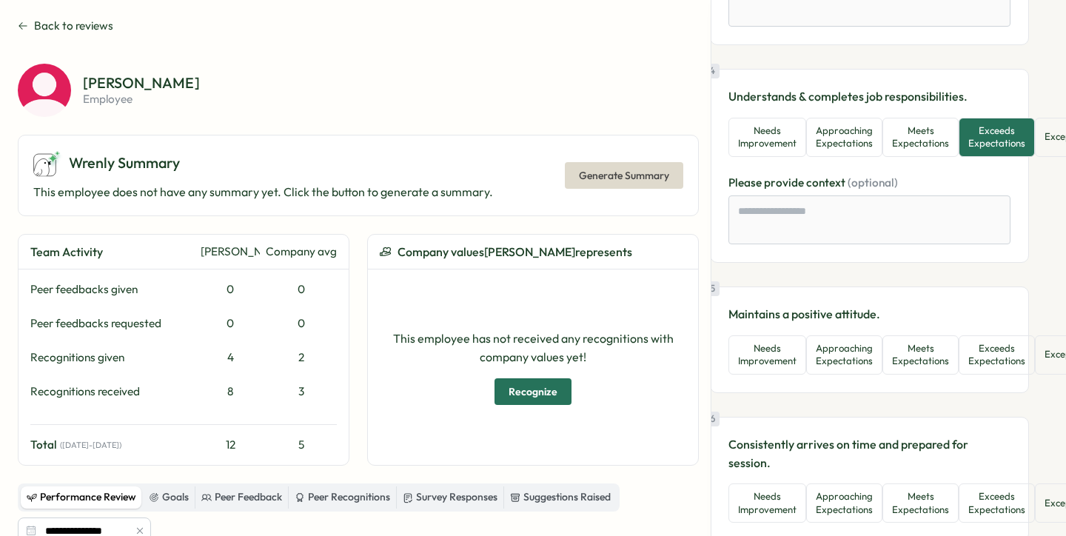
click at [23, 31] on icon at bounding box center [23, 26] width 10 height 12
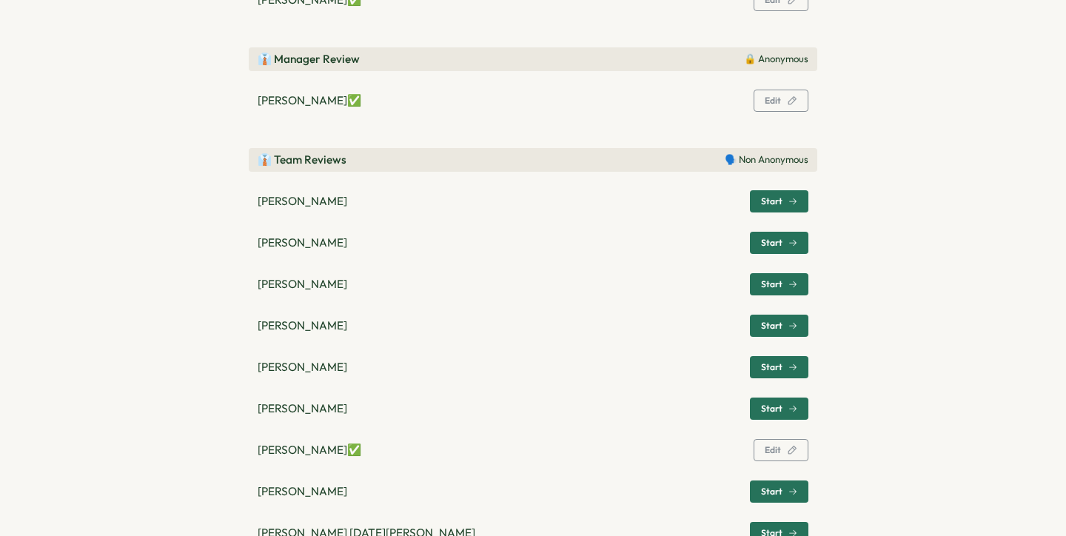
scroll to position [283, 0]
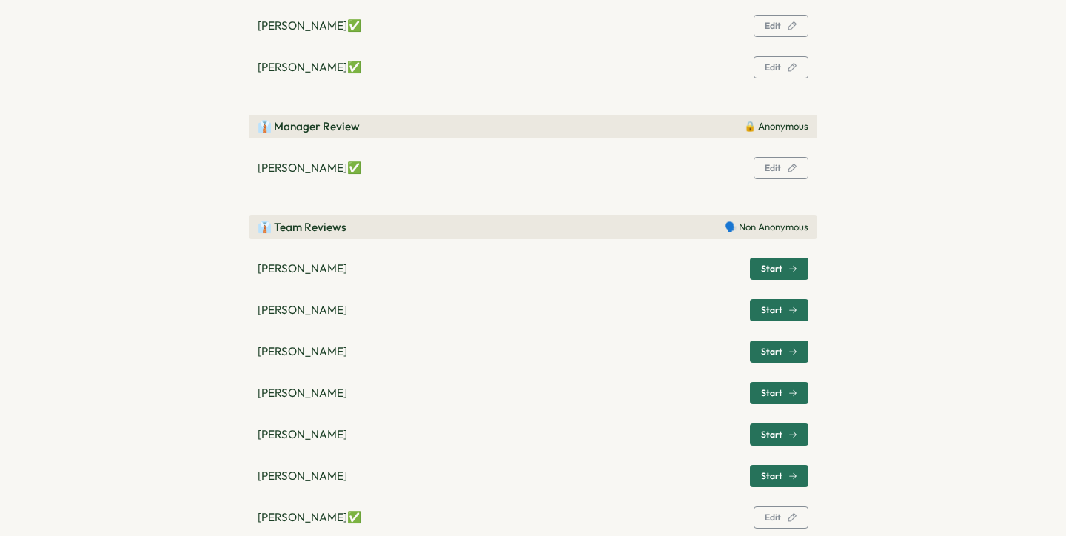
click at [758, 227] on p "🗣️ Non Anonymous" at bounding box center [767, 227] width 84 height 13
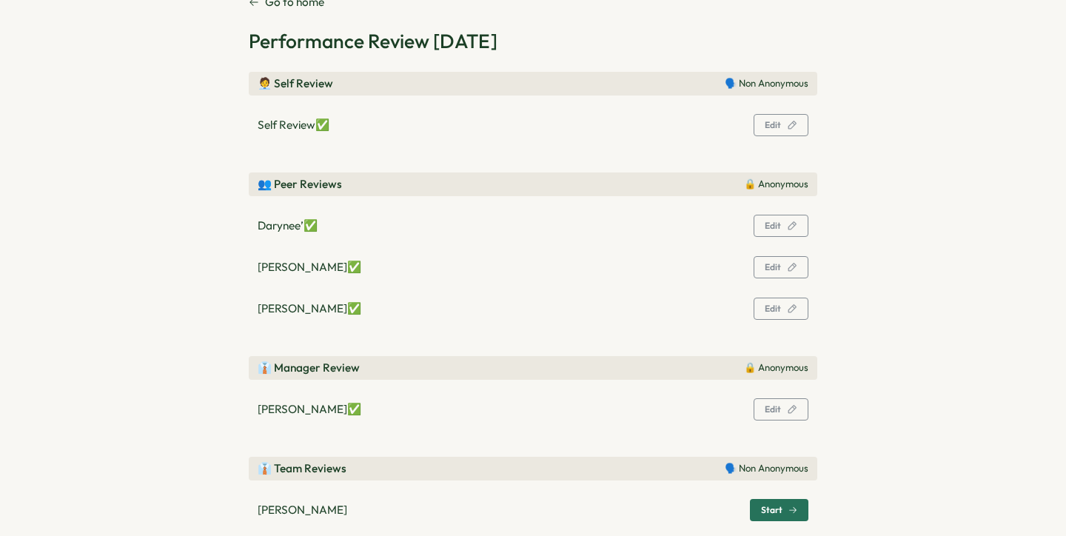
scroll to position [0, 0]
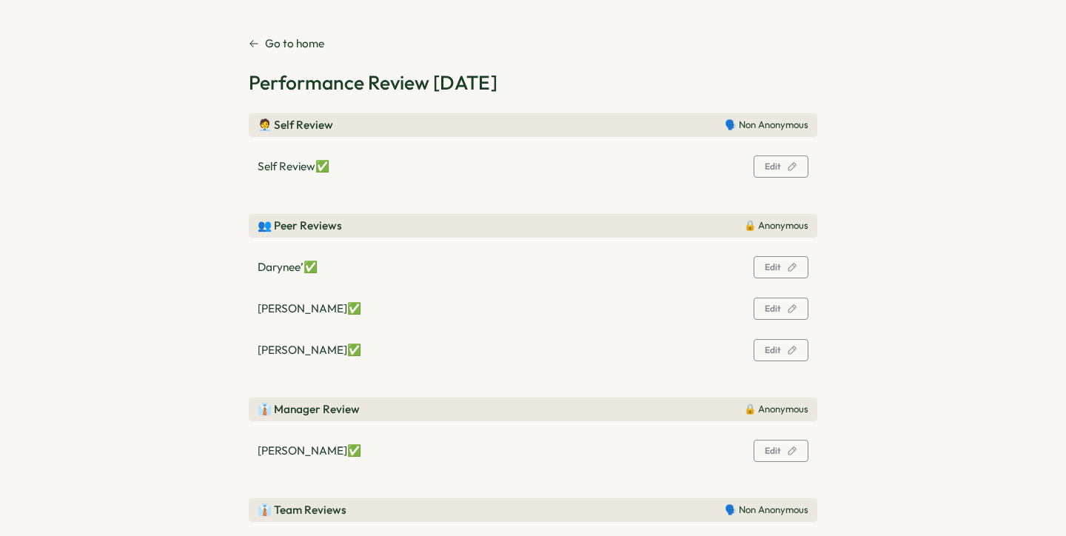
click at [266, 42] on p "Go to home" at bounding box center [294, 44] width 59 height 16
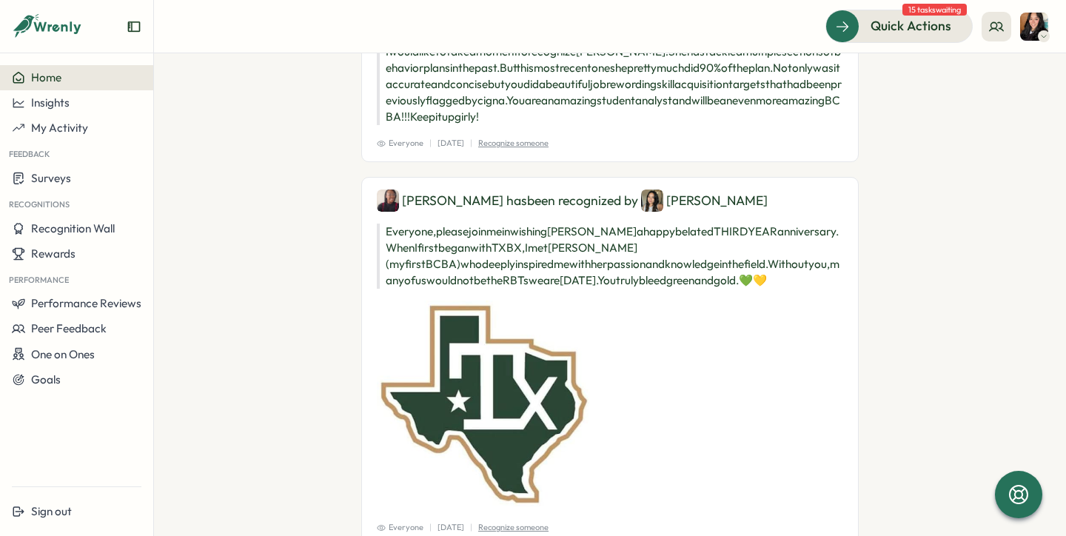
scroll to position [509, 0]
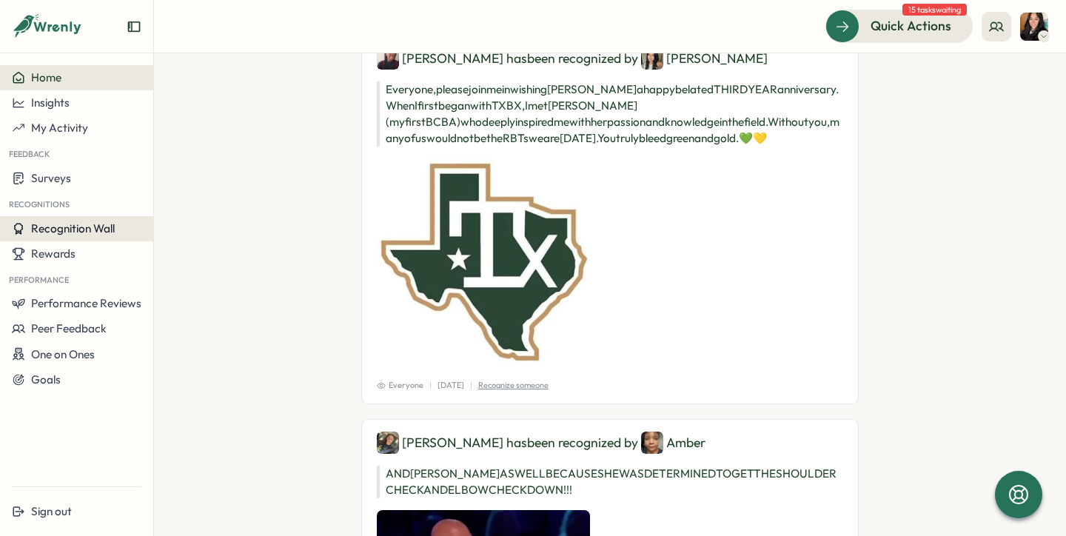
click at [114, 238] on button "Recognition Wall" at bounding box center [76, 228] width 153 height 25
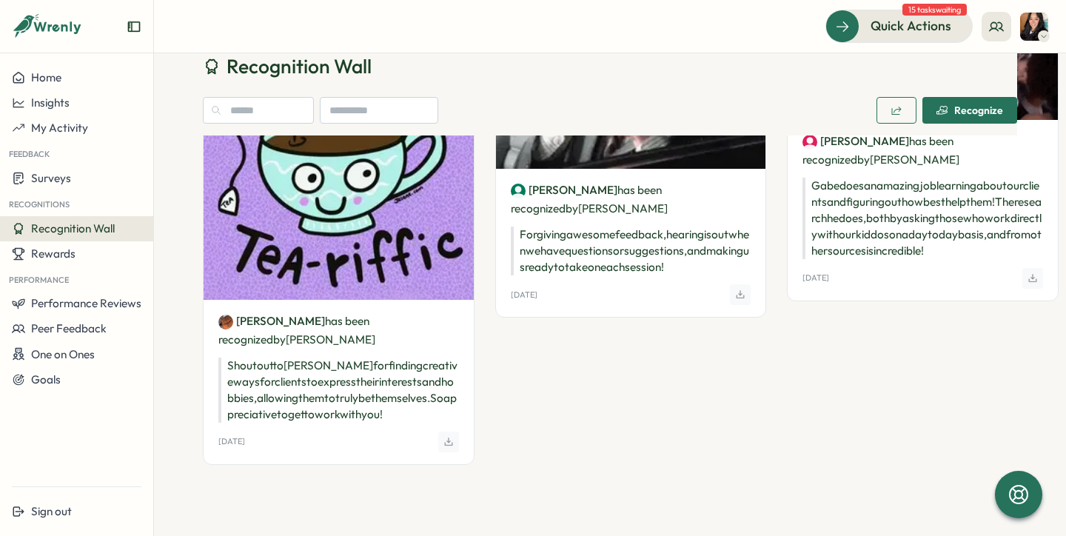
scroll to position [4273, 0]
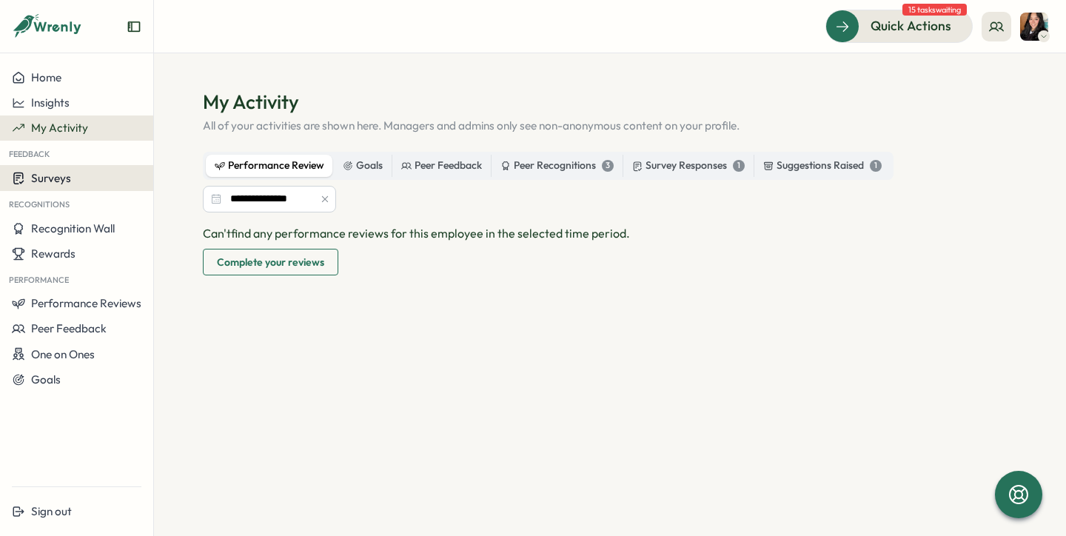
click at [90, 179] on div "Surveys" at bounding box center [77, 178] width 130 height 14
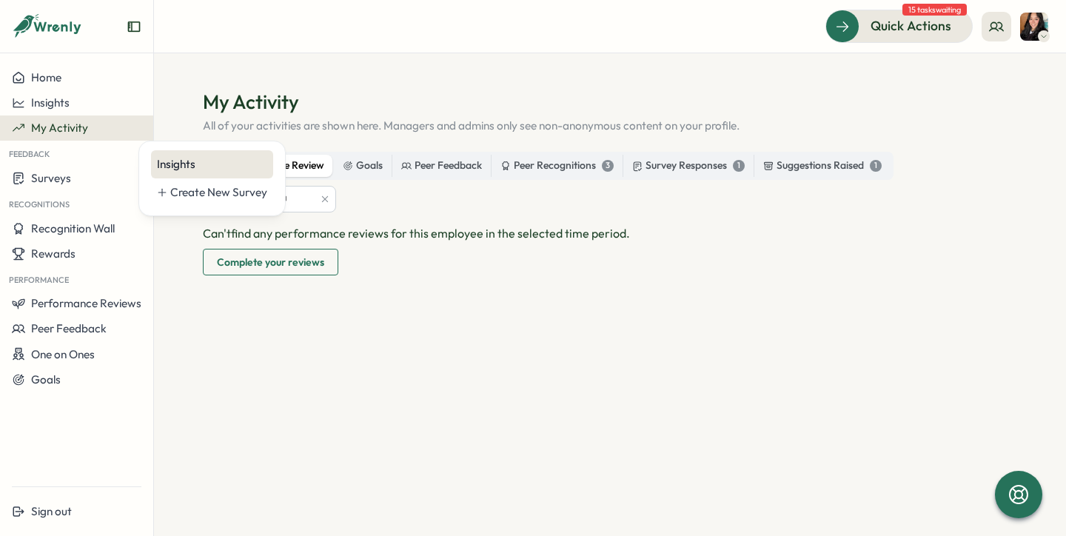
click at [173, 164] on div "Insights" at bounding box center [212, 164] width 110 height 16
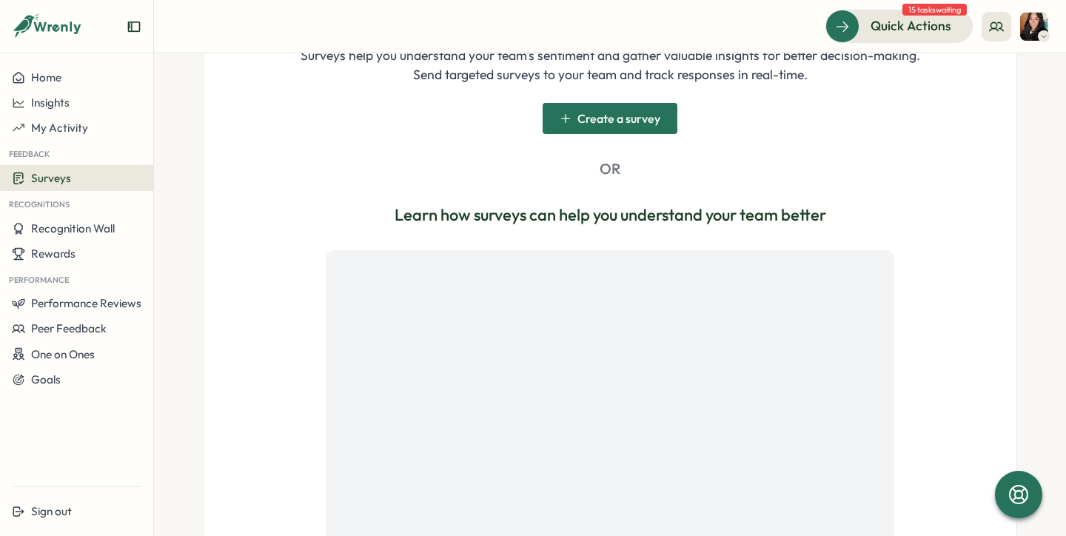
scroll to position [441, 0]
